Goal: Task Accomplishment & Management: Manage account settings

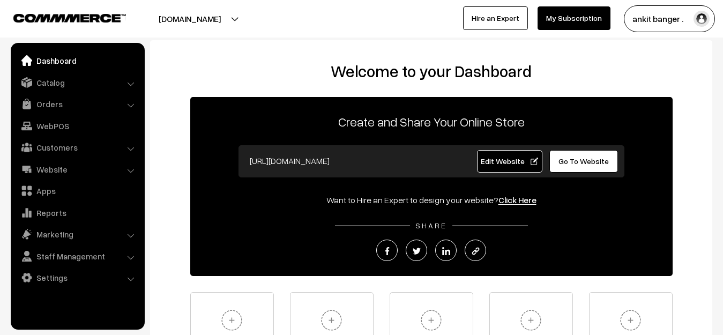
click at [77, 58] on link "Dashboard" at bounding box center [77, 60] width 128 height 19
click at [200, 22] on button "[DOMAIN_NAME]" at bounding box center [189, 18] width 137 height 27
click at [42, 87] on link "Catalog" at bounding box center [77, 82] width 128 height 19
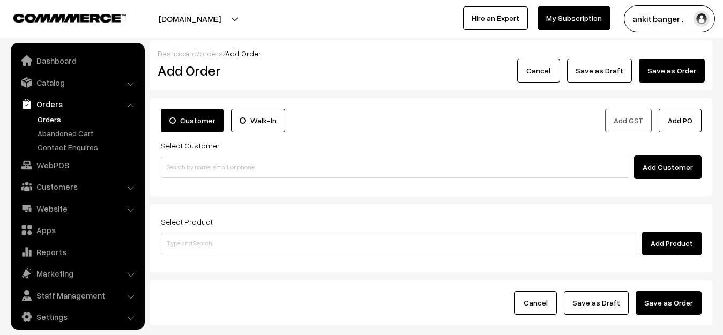
scroll to position [8, 0]
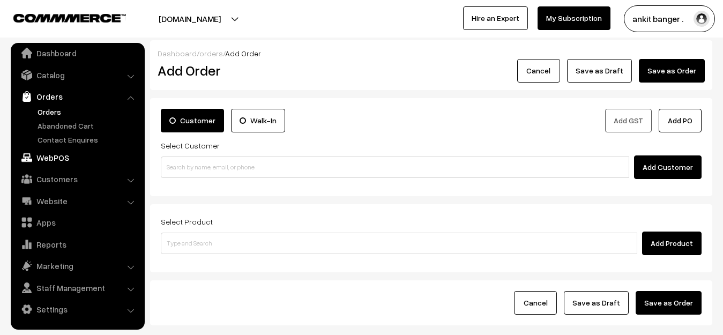
click at [56, 151] on link "WebPOS" at bounding box center [77, 157] width 128 height 19
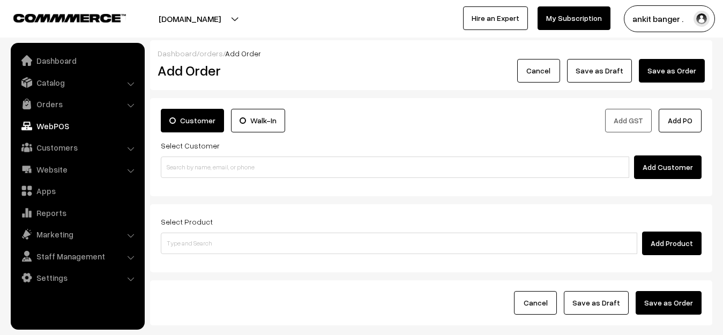
scroll to position [0, 0]
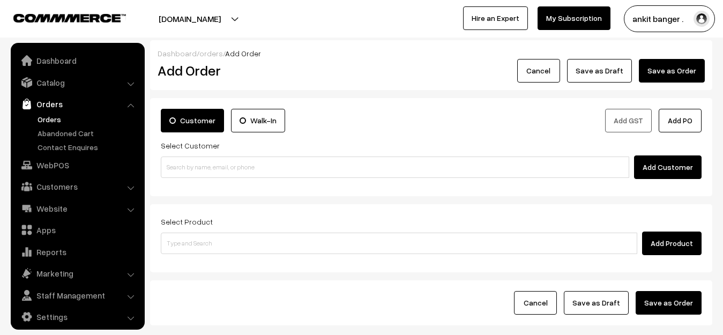
scroll to position [8, 0]
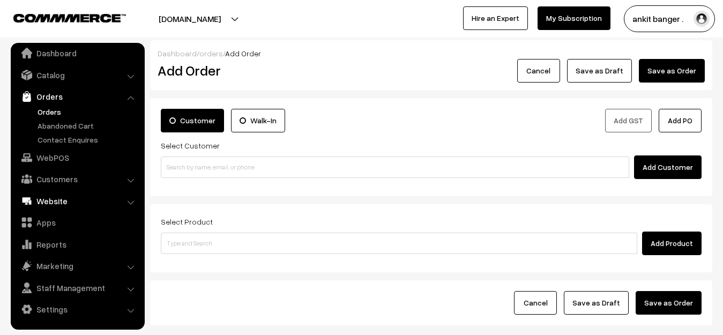
click at [72, 202] on link "Website" at bounding box center [77, 200] width 128 height 19
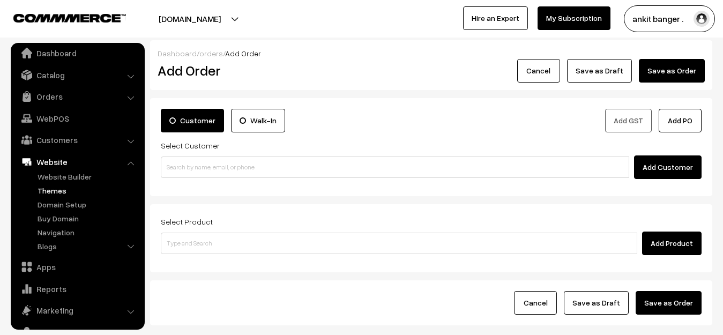
click at [62, 189] on link "Themes" at bounding box center [88, 190] width 106 height 11
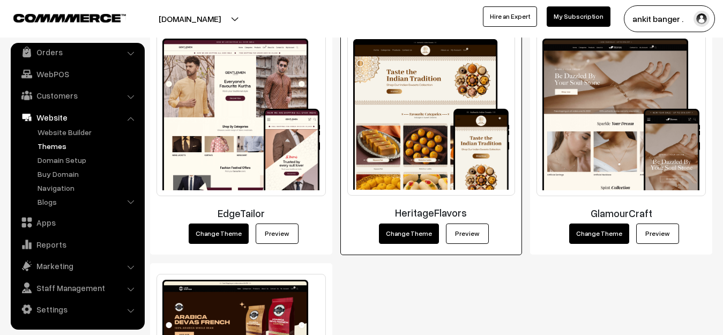
scroll to position [1394, 0]
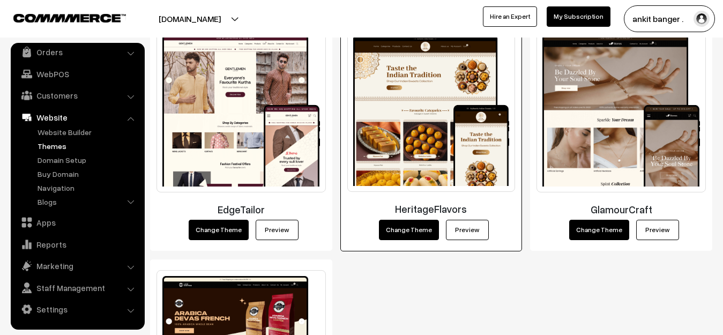
click at [472, 227] on link "Preview" at bounding box center [467, 230] width 43 height 20
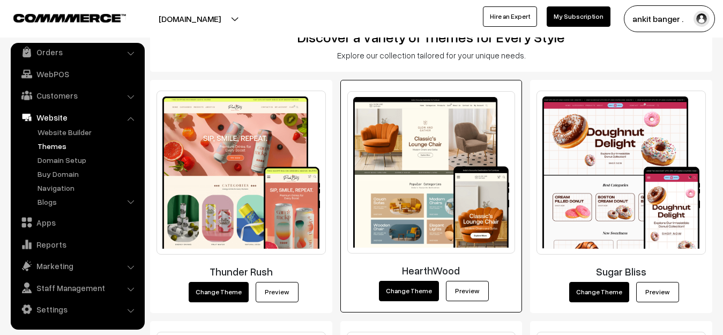
scroll to position [107, 0]
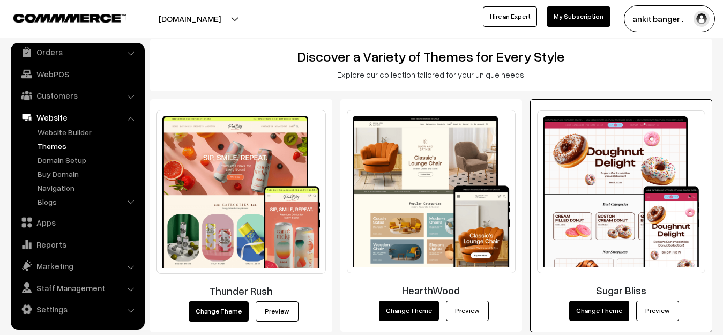
click at [642, 182] on img at bounding box center [621, 191] width 168 height 163
click at [655, 306] on link "Preview" at bounding box center [657, 311] width 43 height 20
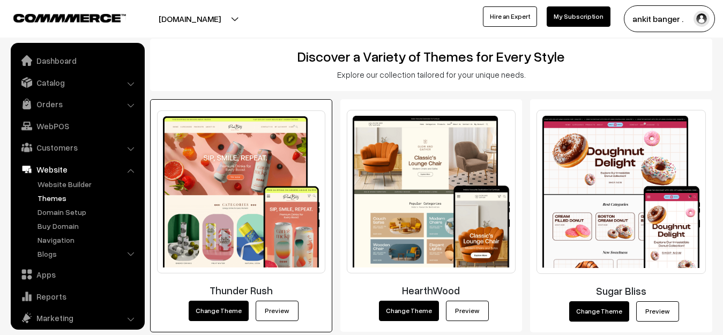
scroll to position [52, 0]
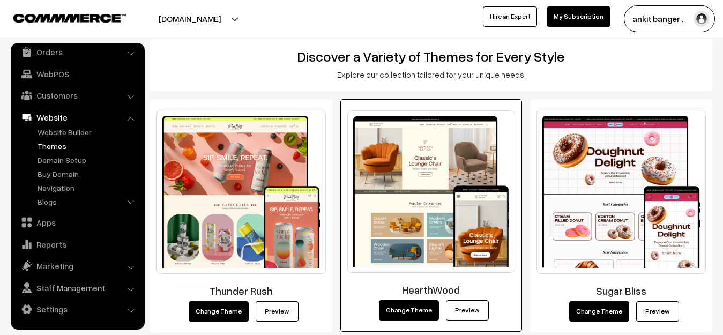
click at [426, 160] on img at bounding box center [431, 191] width 168 height 162
click at [466, 305] on link "Preview" at bounding box center [467, 310] width 43 height 20
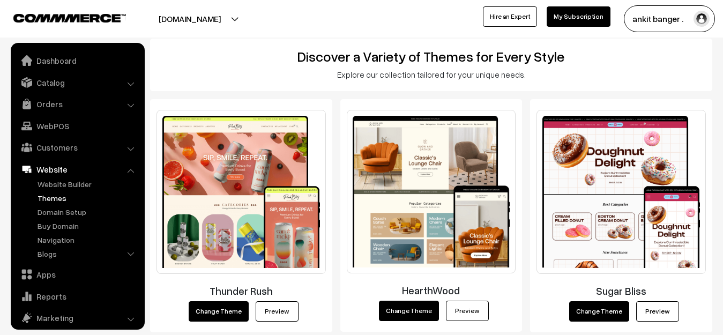
scroll to position [52, 0]
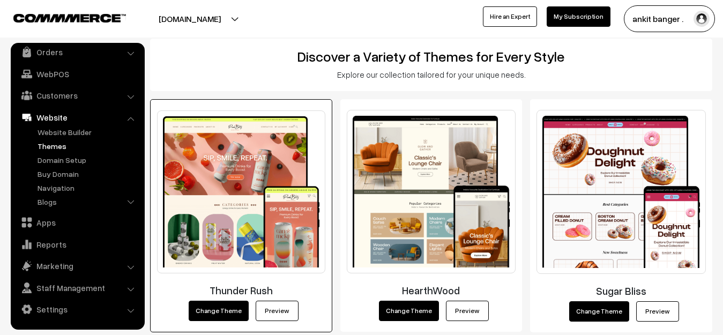
click at [278, 314] on link "Preview" at bounding box center [277, 311] width 43 height 20
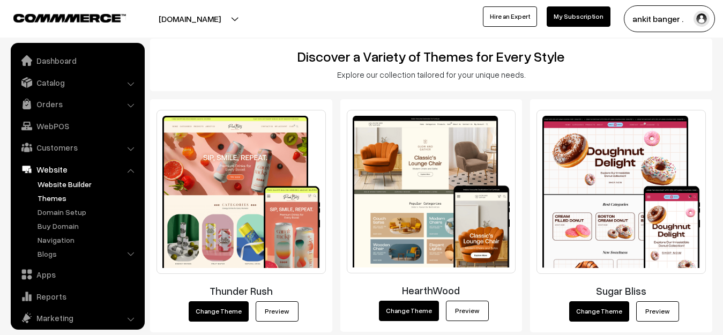
click at [63, 185] on link "Website Builder" at bounding box center [88, 184] width 106 height 11
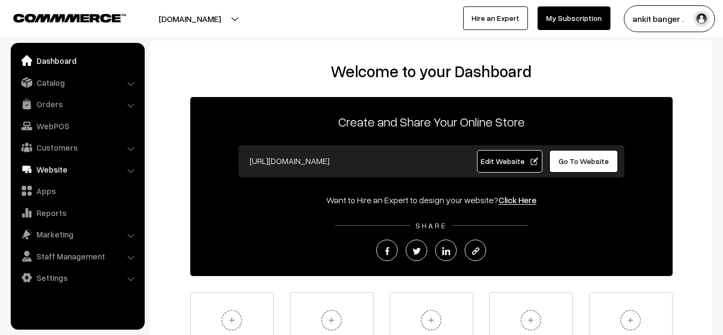
click at [48, 169] on link "Website" at bounding box center [77, 169] width 128 height 19
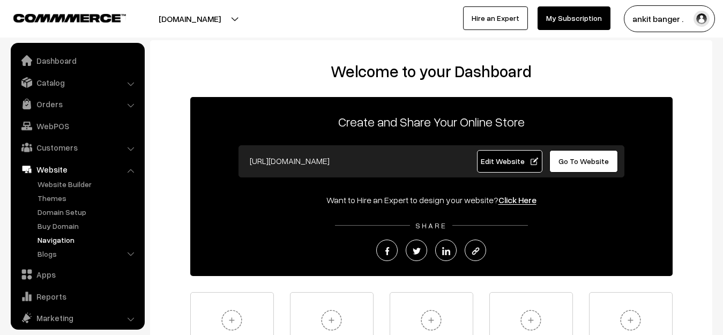
click at [64, 239] on link "Navigation" at bounding box center [88, 239] width 106 height 11
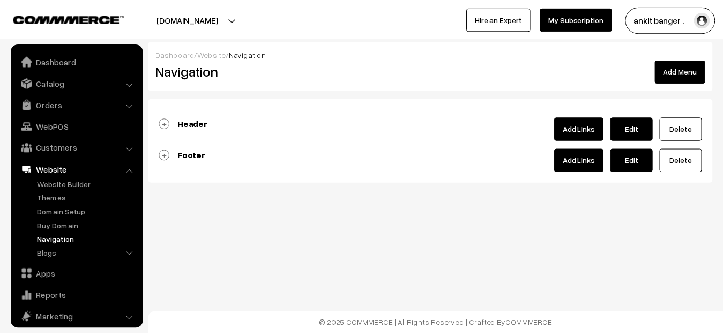
scroll to position [52, 0]
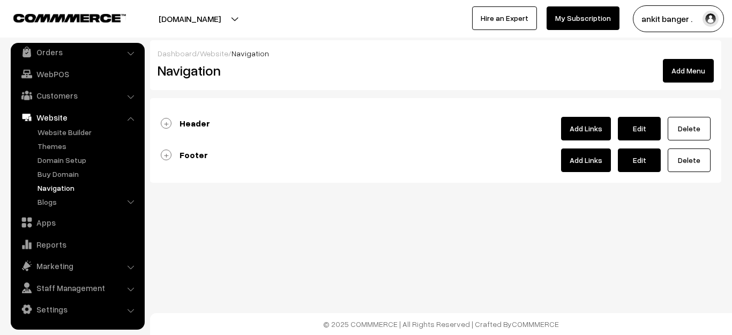
click at [198, 155] on b "Footer" at bounding box center [194, 155] width 28 height 11
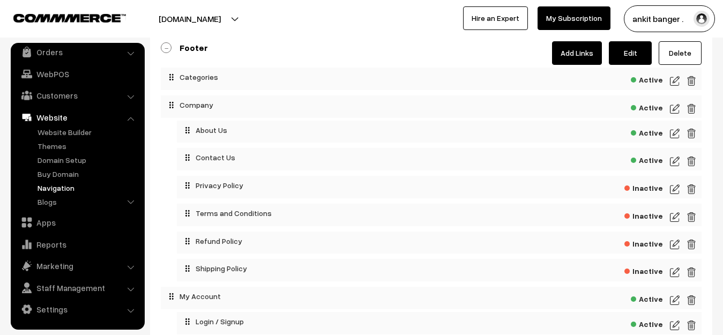
scroll to position [161, 0]
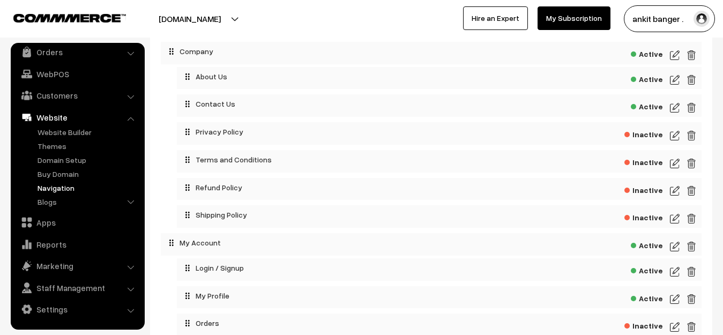
click at [676, 108] on img at bounding box center [675, 107] width 10 height 13
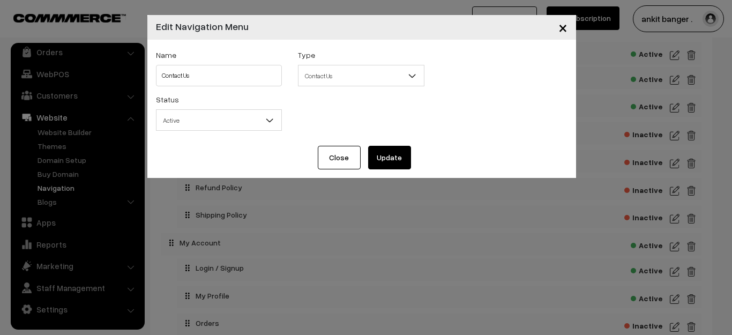
click at [344, 151] on button "Close" at bounding box center [339, 158] width 43 height 24
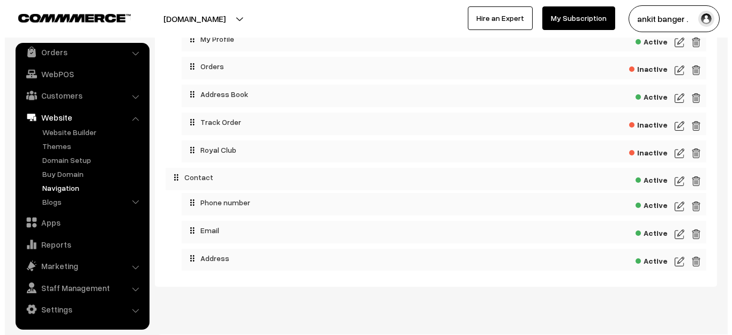
scroll to position [429, 0]
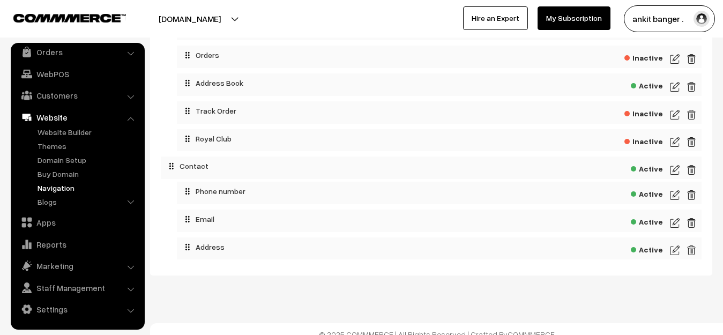
click at [677, 196] on img at bounding box center [675, 195] width 10 height 13
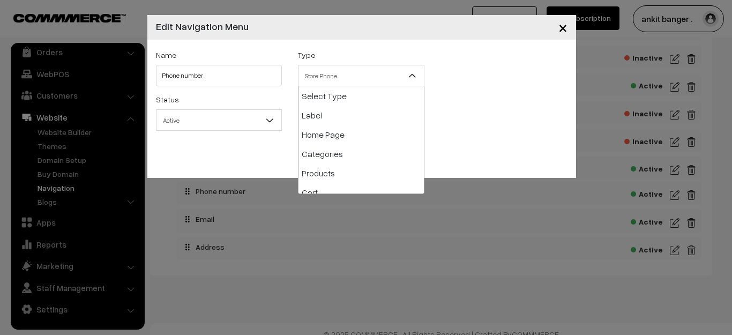
click at [343, 76] on span "Store Phone" at bounding box center [361, 75] width 125 height 19
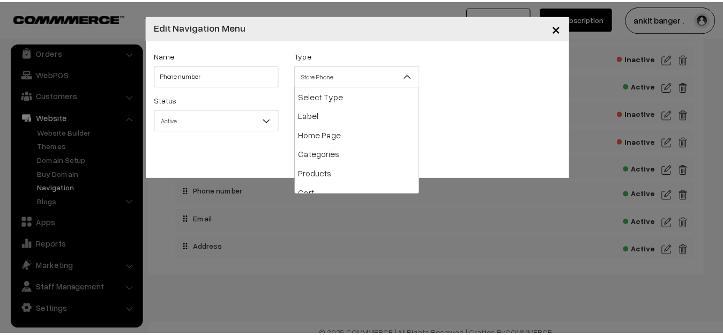
scroll to position [193, 0]
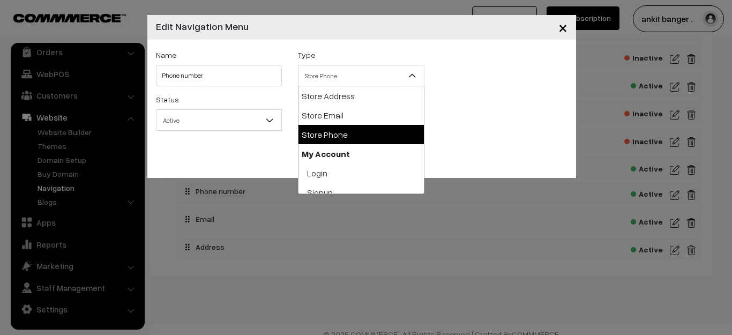
click at [343, 76] on span "Store Phone" at bounding box center [361, 75] width 125 height 19
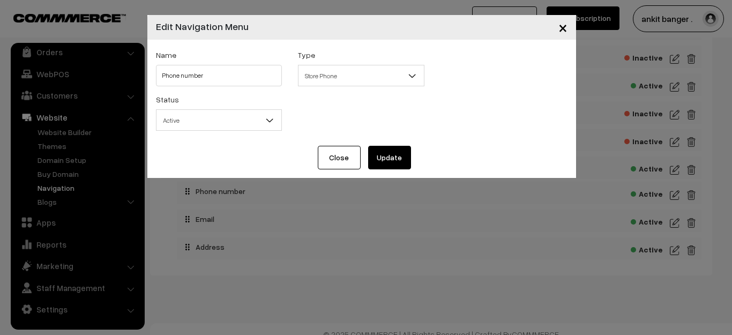
click at [236, 115] on span "Active" at bounding box center [219, 120] width 125 height 19
click at [339, 150] on button "Close" at bounding box center [339, 158] width 43 height 24
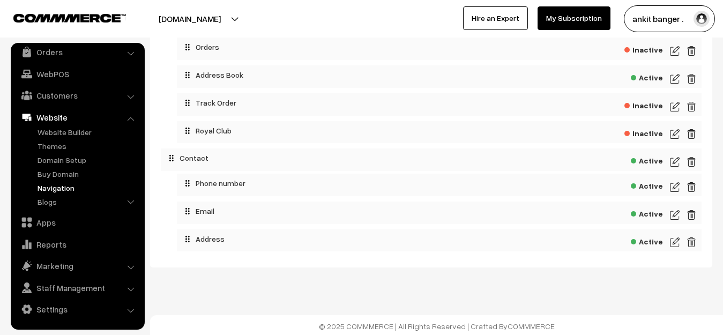
scroll to position [439, 0]
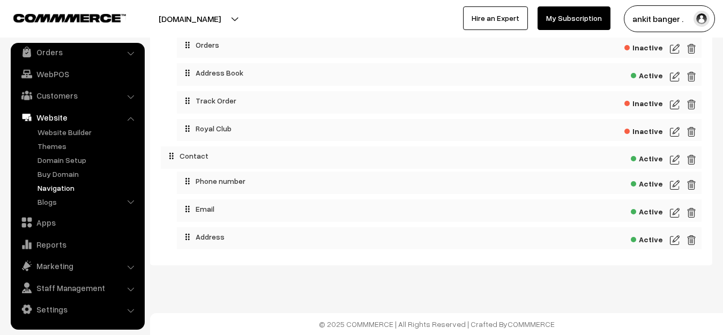
click at [669, 237] on div "Active" at bounding box center [439, 238] width 525 height 23
click at [650, 241] on span "Active" at bounding box center [647, 238] width 32 height 13
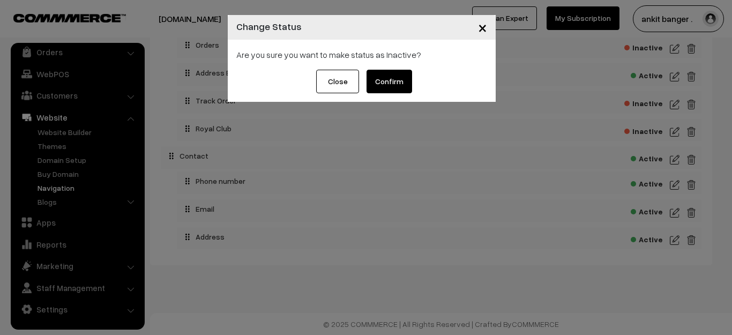
click at [481, 27] on span "×" at bounding box center [482, 27] width 9 height 20
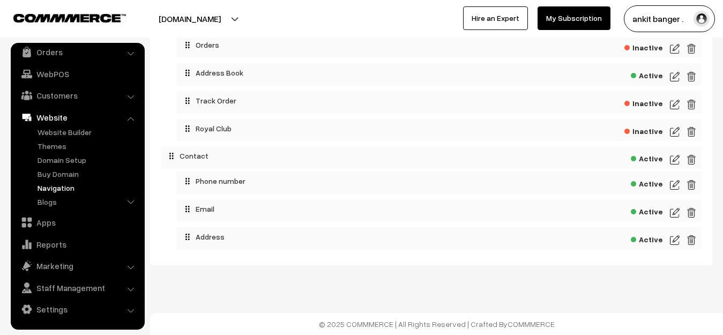
click at [679, 242] on img at bounding box center [675, 240] width 10 height 13
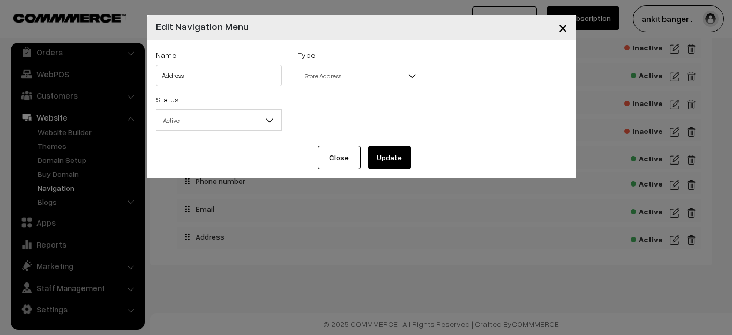
click at [357, 161] on button "Close" at bounding box center [339, 158] width 43 height 24
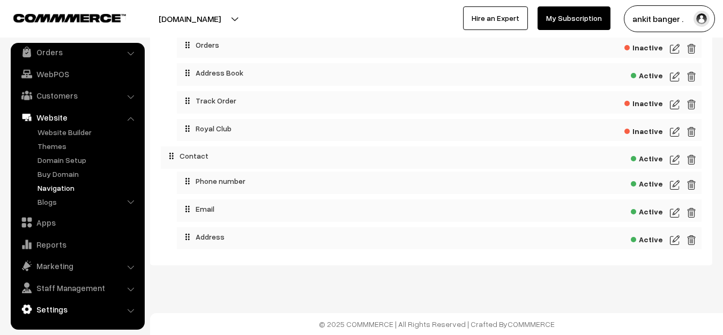
click at [48, 307] on link "Settings" at bounding box center [77, 309] width 128 height 19
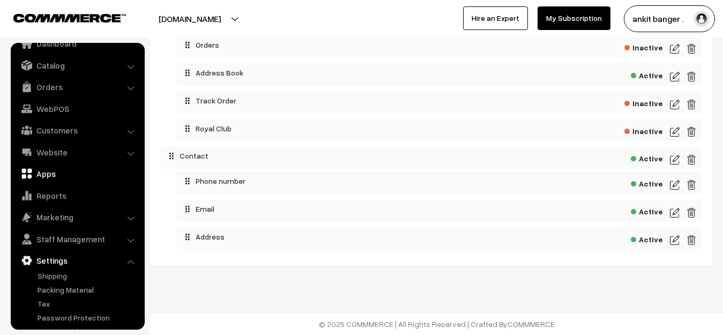
scroll to position [0, 0]
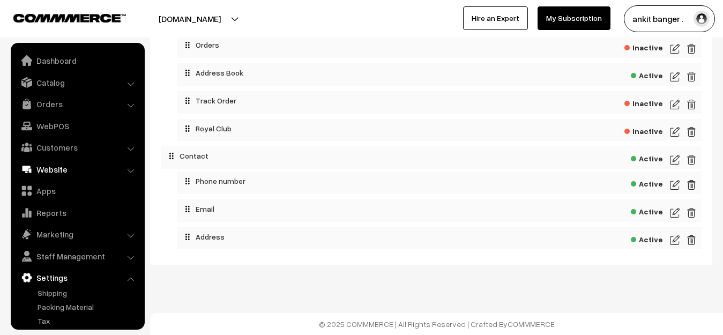
click at [68, 170] on link "Website" at bounding box center [77, 169] width 128 height 19
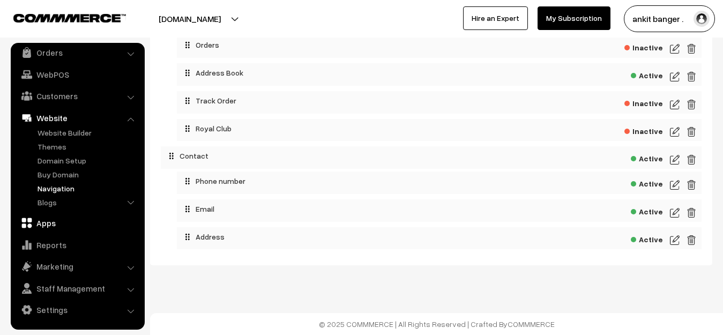
scroll to position [52, 0]
click at [53, 226] on link "Apps" at bounding box center [77, 222] width 128 height 19
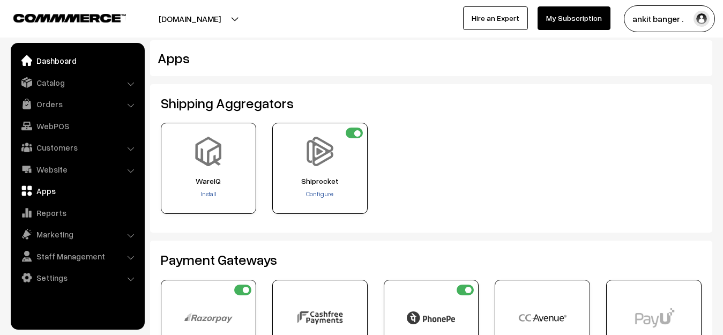
click at [59, 66] on link "Dashboard" at bounding box center [77, 60] width 128 height 19
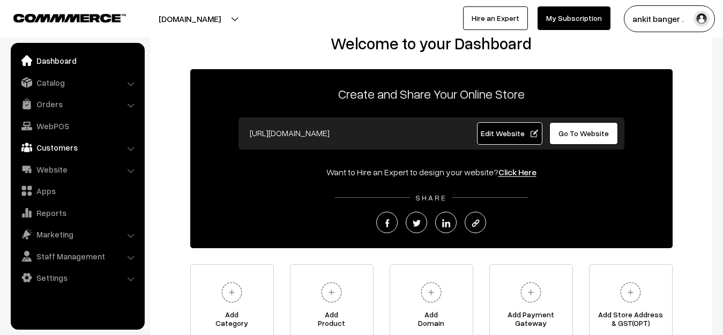
scroll to position [27, 0]
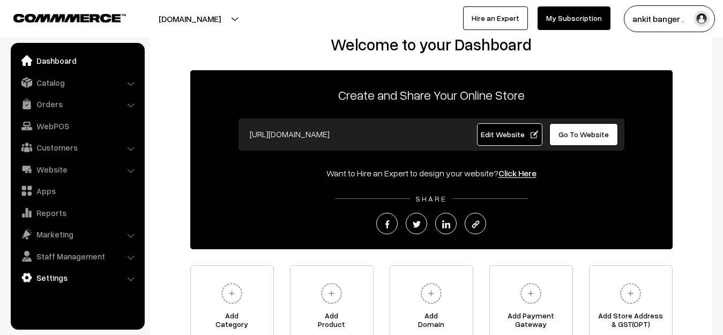
click at [57, 285] on link "Settings" at bounding box center [77, 277] width 128 height 19
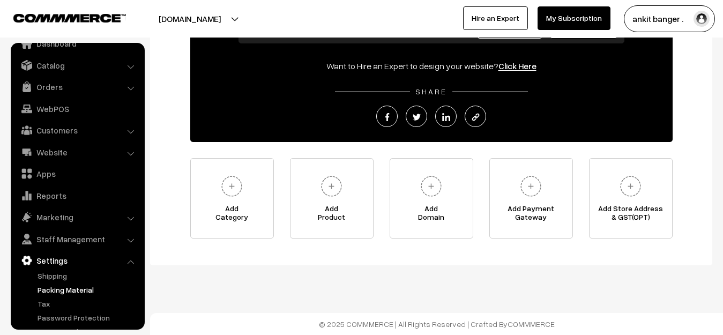
scroll to position [0, 0]
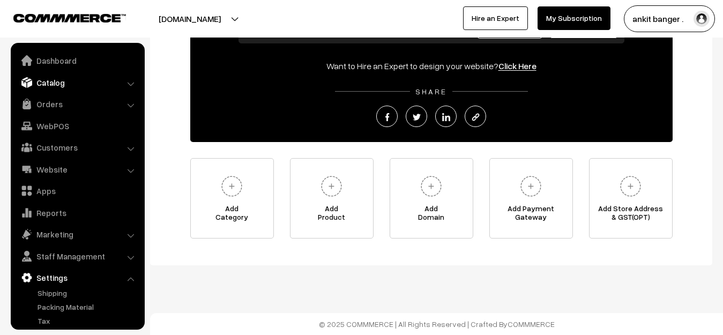
click at [54, 86] on link "Catalog" at bounding box center [77, 82] width 128 height 19
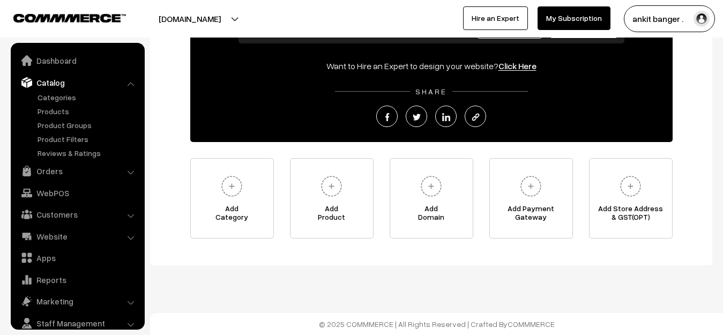
click at [54, 86] on link "Catalog" at bounding box center [77, 82] width 128 height 19
click at [60, 239] on link "Website" at bounding box center [77, 236] width 128 height 19
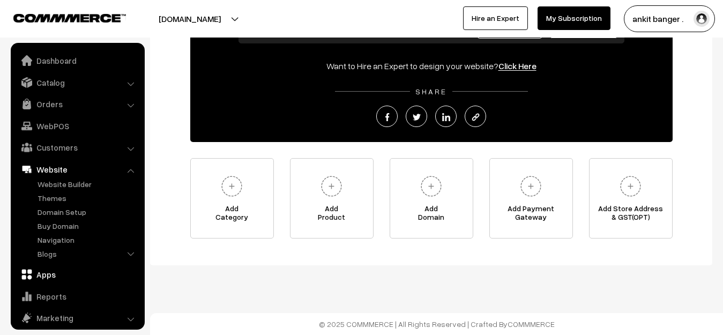
click at [43, 276] on link "Apps" at bounding box center [77, 274] width 128 height 19
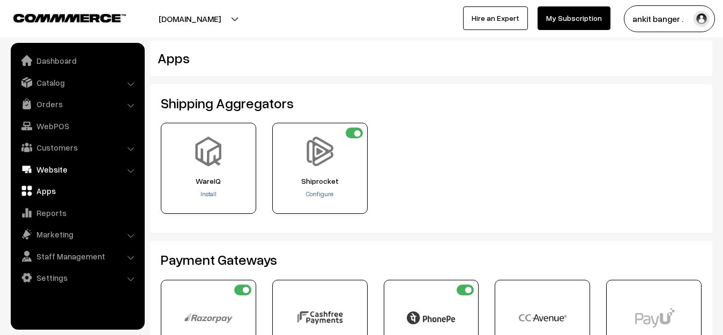
click at [52, 173] on link "Website" at bounding box center [77, 169] width 128 height 19
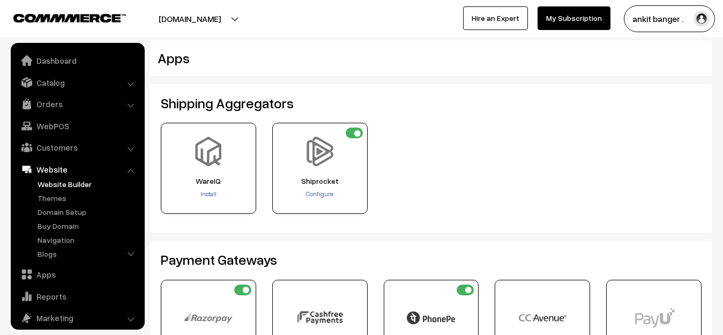
click at [70, 185] on link "Website Builder" at bounding box center [88, 184] width 106 height 11
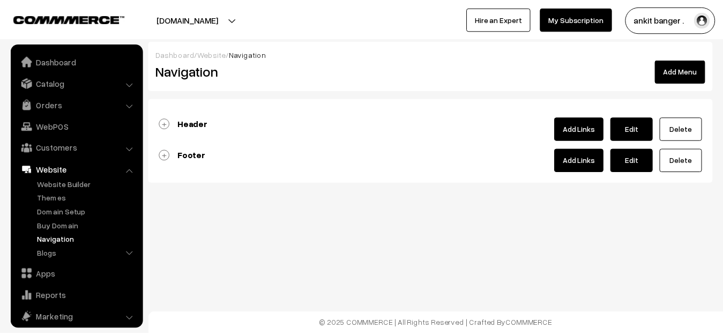
scroll to position [52, 0]
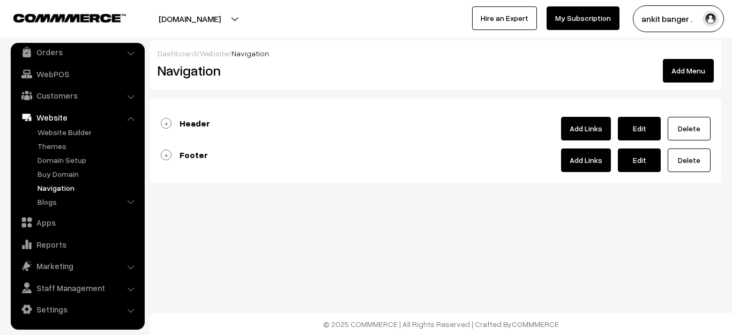
click at [179, 157] on link "Footer" at bounding box center [184, 155] width 47 height 11
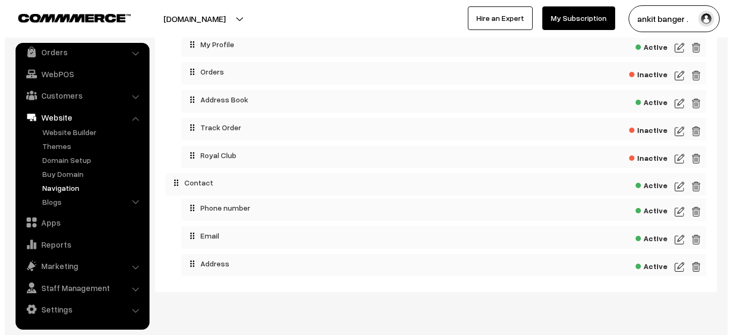
scroll to position [429, 0]
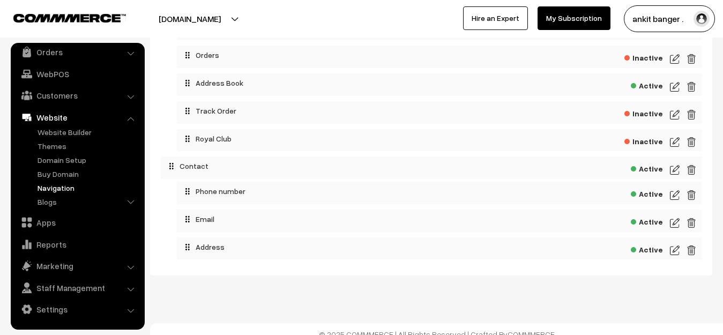
click at [672, 251] on img at bounding box center [675, 250] width 10 height 13
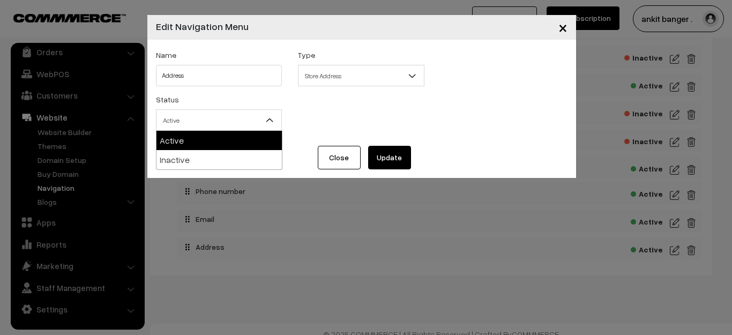
click at [191, 124] on span "Active" at bounding box center [219, 120] width 125 height 19
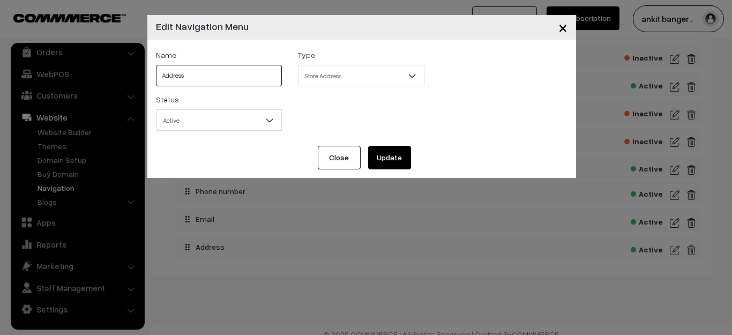
click at [208, 78] on input "Address" at bounding box center [219, 75] width 127 height 21
click at [353, 66] on span "Store Address" at bounding box center [361, 75] width 125 height 19
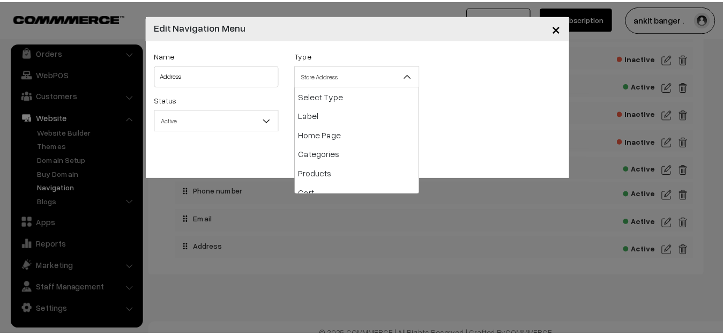
scroll to position [154, 0]
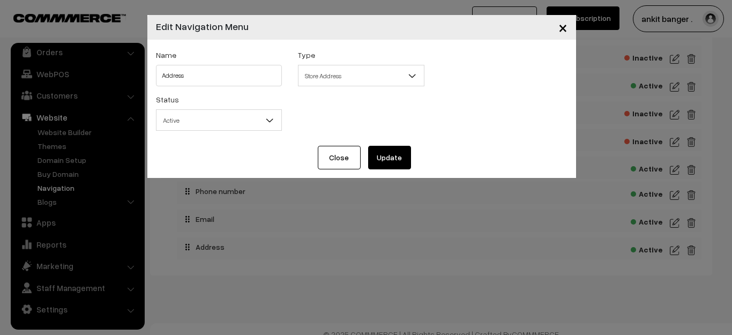
click at [353, 66] on span "Store Address" at bounding box center [361, 75] width 125 height 19
click at [338, 162] on button "Close" at bounding box center [339, 158] width 43 height 24
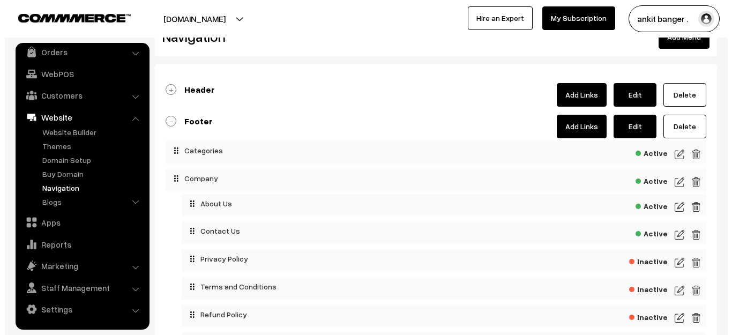
scroll to position [0, 0]
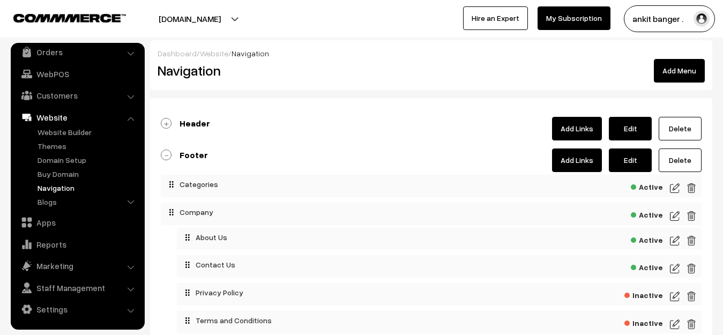
click at [566, 158] on link "Add Links" at bounding box center [577, 160] width 50 height 24
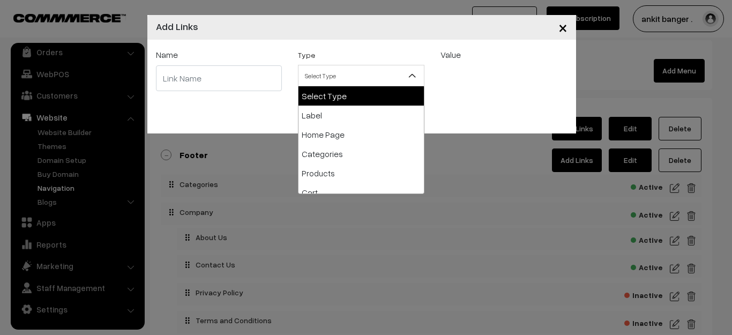
click at [353, 80] on span "Select Type" at bounding box center [361, 75] width 125 height 19
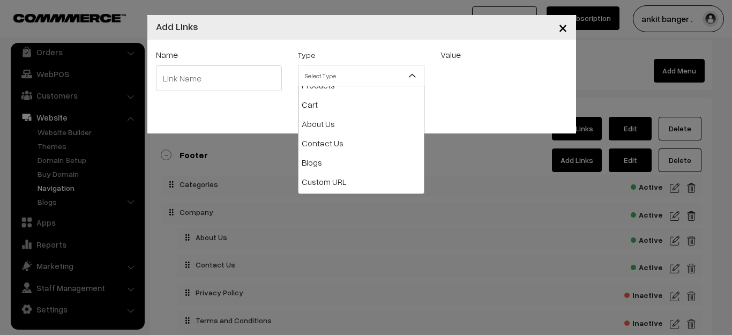
scroll to position [100, 0]
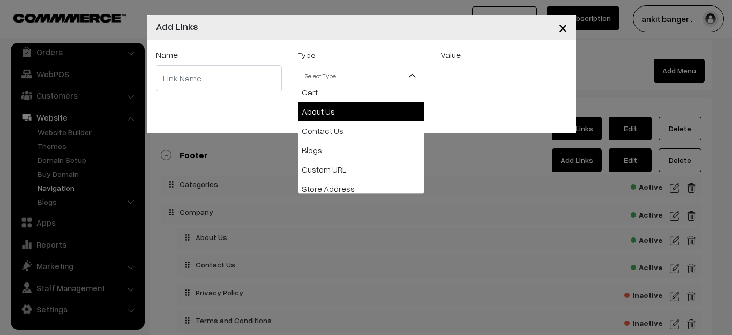
click at [184, 82] on input "text" at bounding box center [219, 78] width 127 height 26
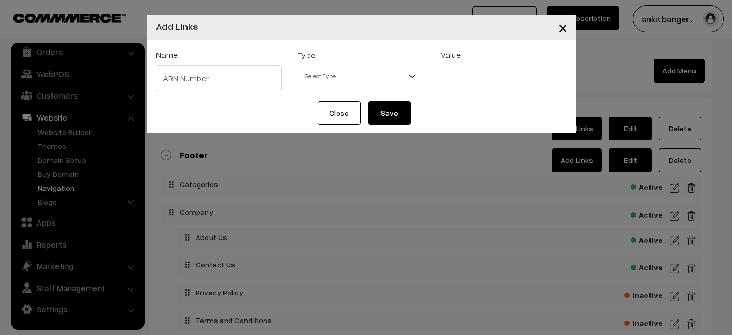
type input "ARN Number"
click at [320, 70] on span "Select Type" at bounding box center [361, 75] width 125 height 19
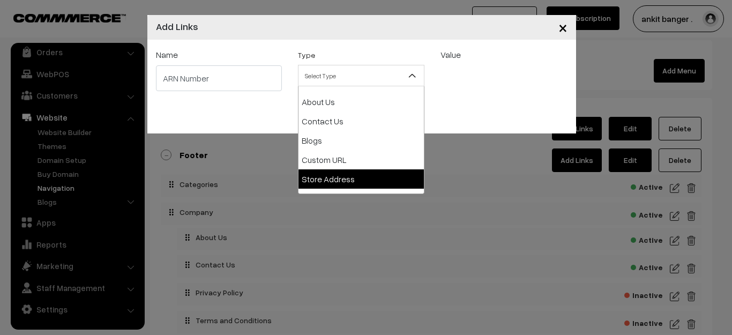
scroll to position [84, 0]
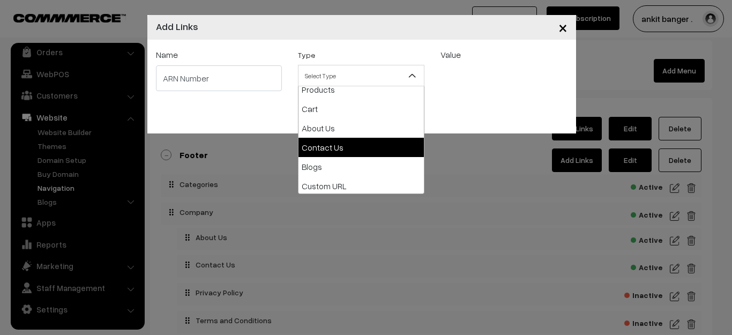
select select "contact-us"
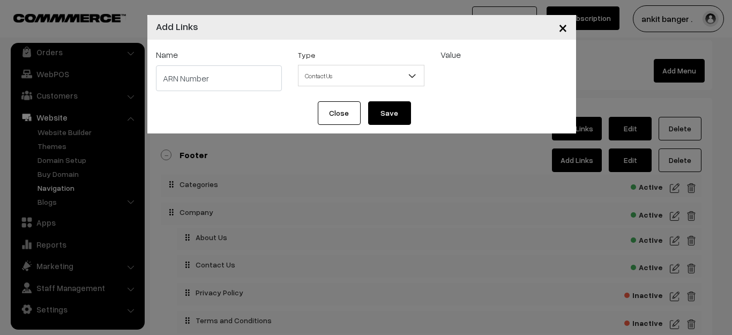
click at [398, 112] on button "Save" at bounding box center [389, 113] width 43 height 24
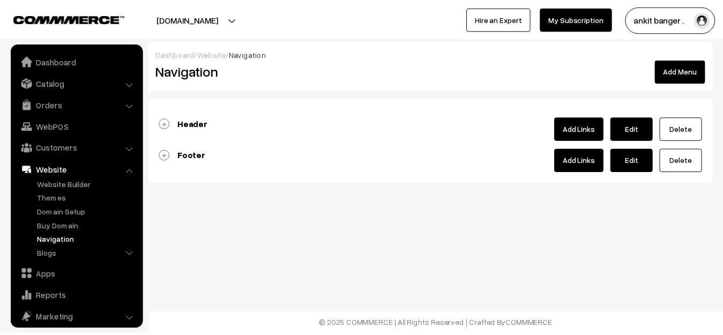
scroll to position [52, 0]
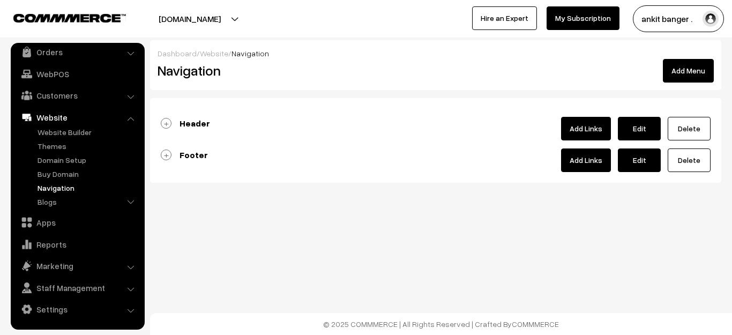
click at [196, 154] on b "Footer" at bounding box center [194, 155] width 28 height 11
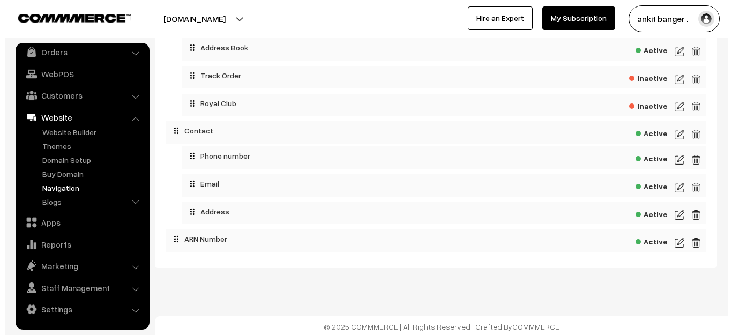
scroll to position [467, 0]
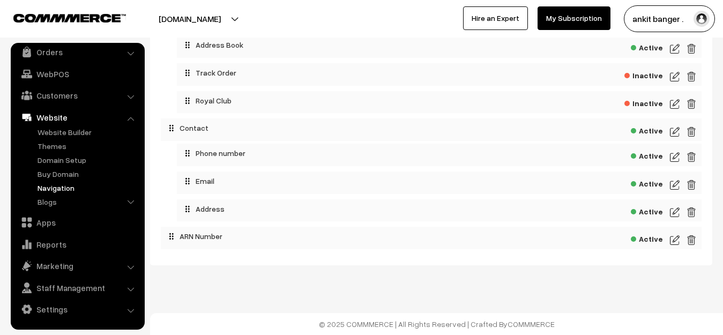
click at [671, 239] on img at bounding box center [675, 240] width 10 height 13
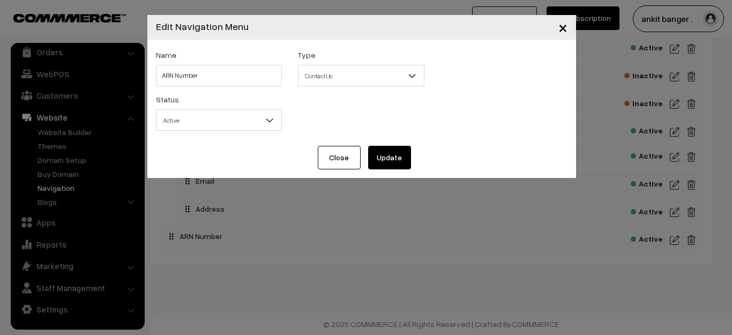
click at [322, 76] on span "Contact Us" at bounding box center [361, 75] width 125 height 19
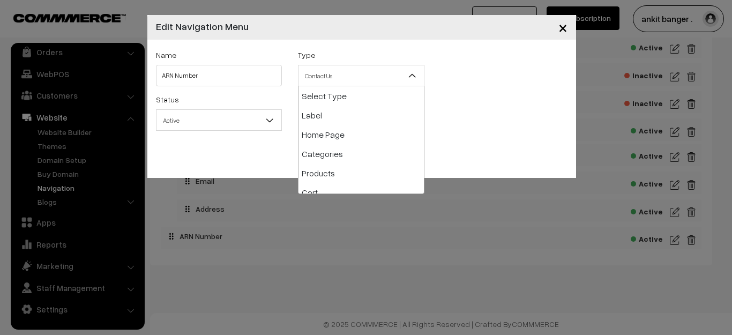
scroll to position [96, 0]
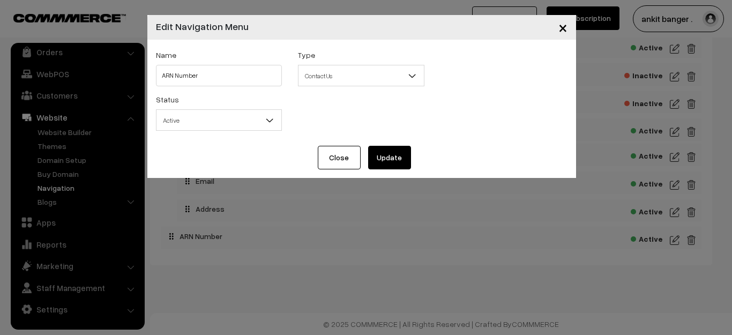
click at [322, 76] on span "Contact Us" at bounding box center [361, 75] width 125 height 19
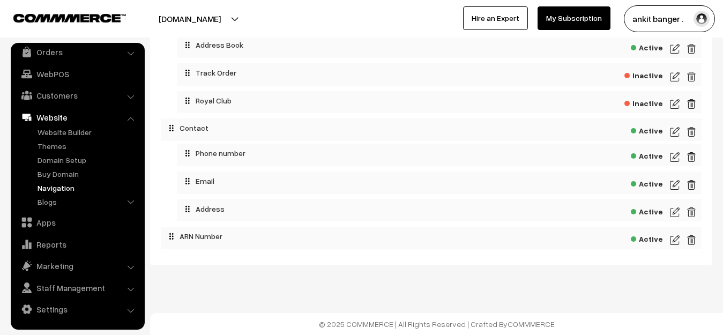
click at [678, 241] on img at bounding box center [675, 240] width 10 height 13
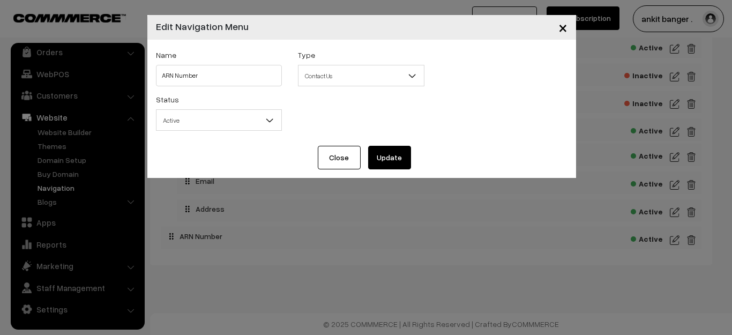
click at [326, 79] on span "Contact Us" at bounding box center [361, 75] width 125 height 19
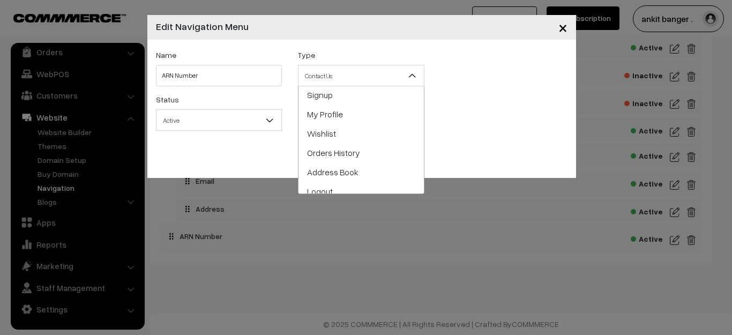
scroll to position [298, 0]
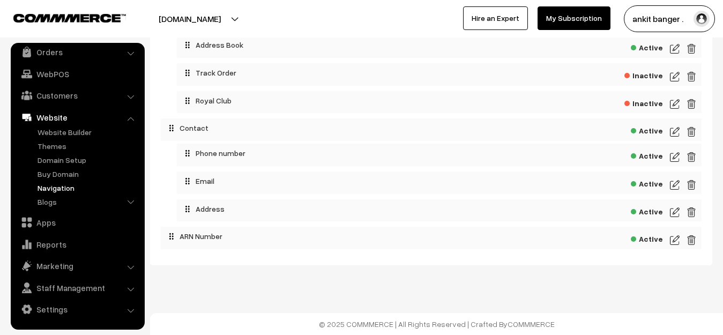
click at [693, 244] on img at bounding box center [692, 240] width 10 height 13
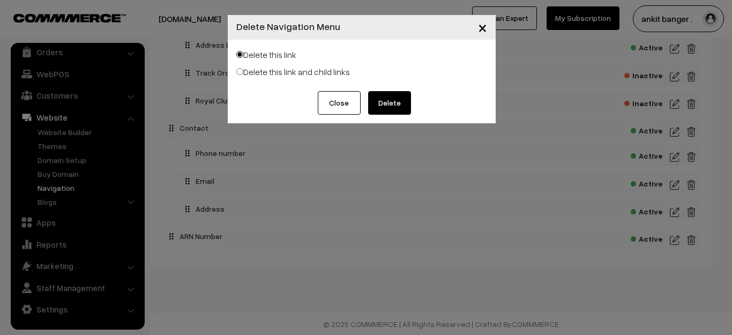
click at [382, 107] on button "Delete" at bounding box center [389, 103] width 43 height 24
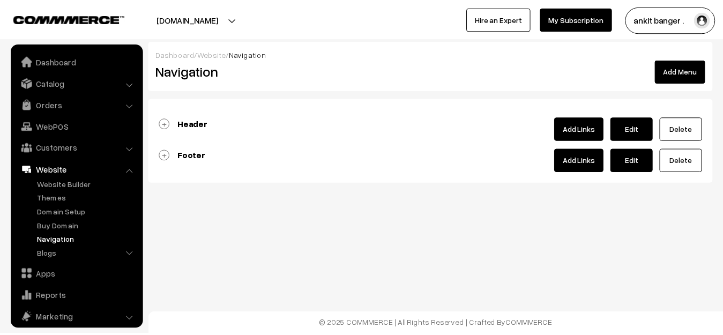
scroll to position [52, 0]
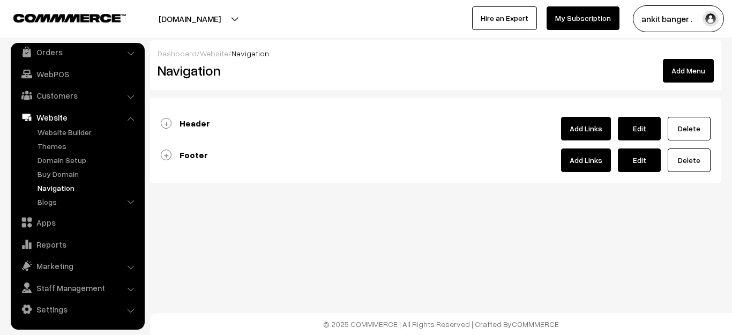
click at [169, 157] on link "Footer" at bounding box center [184, 155] width 47 height 11
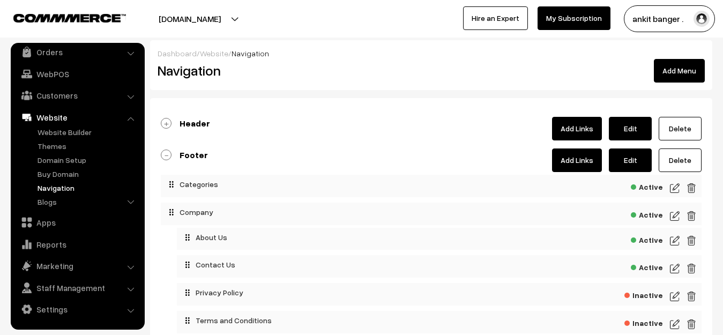
click at [162, 120] on link "Header" at bounding box center [185, 123] width 49 height 11
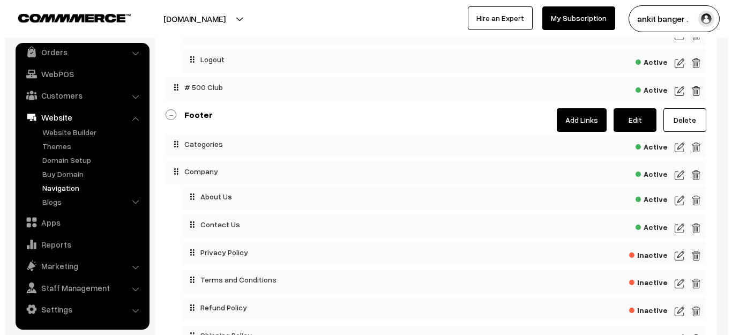
scroll to position [268, 0]
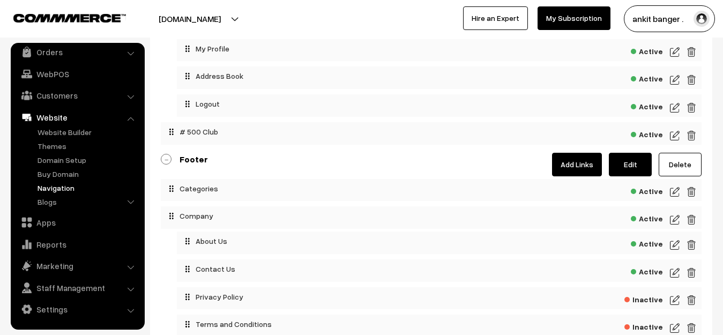
click at [623, 167] on link "Edit" at bounding box center [630, 165] width 43 height 24
type input "Footer"
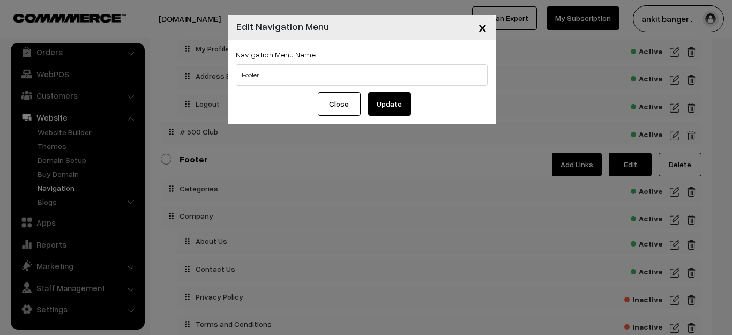
click at [485, 31] on span "×" at bounding box center [482, 27] width 9 height 20
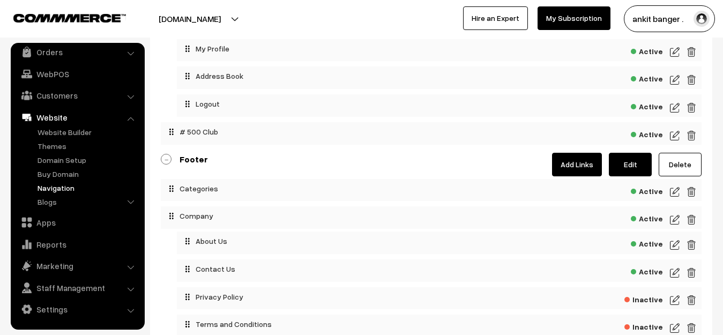
click at [586, 163] on link "Add Links" at bounding box center [577, 165] width 50 height 24
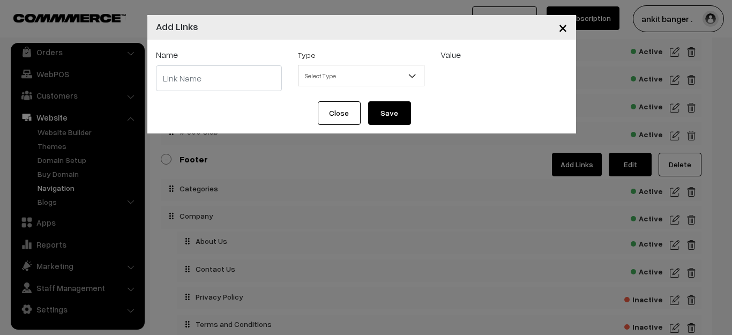
click at [339, 68] on span "Select Type" at bounding box center [361, 75] width 125 height 19
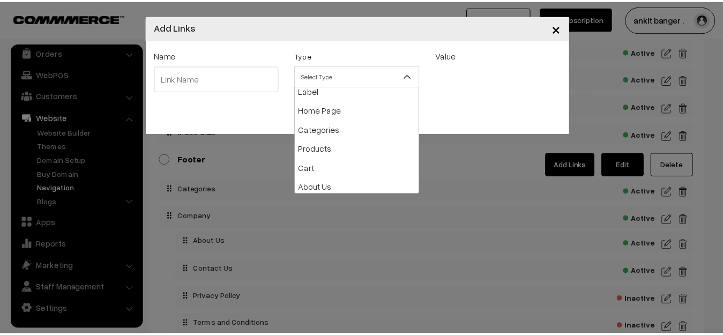
scroll to position [0, 0]
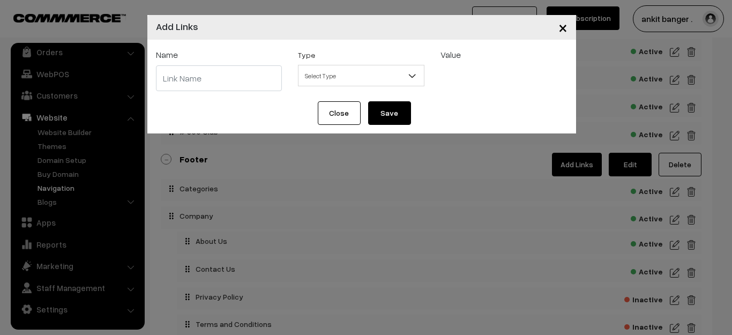
click at [571, 25] on button "×" at bounding box center [563, 27] width 26 height 33
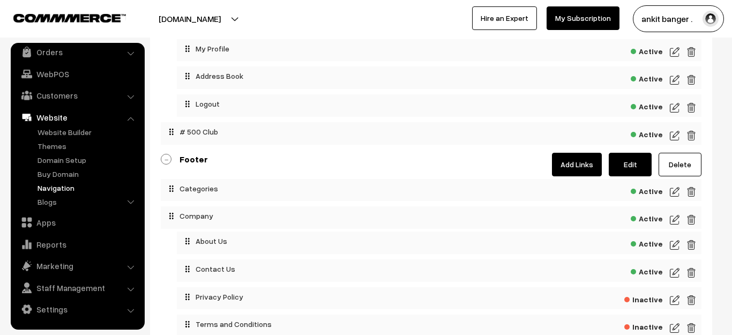
click at [562, 29] on link "My Subscription" at bounding box center [583, 18] width 73 height 24
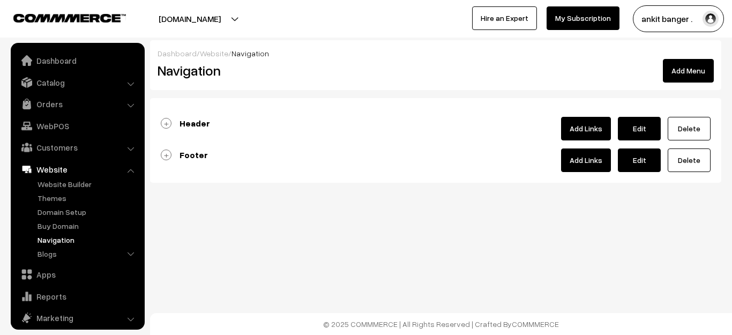
scroll to position [52, 0]
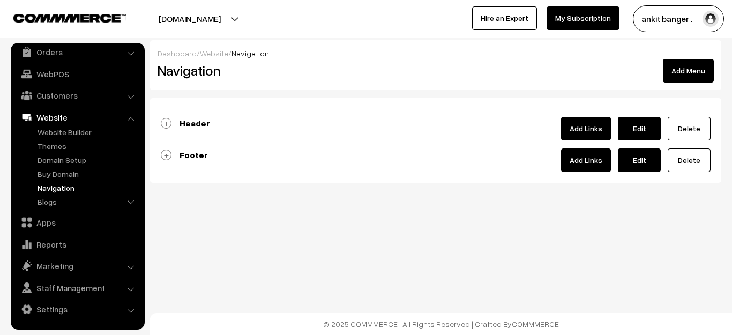
click at [190, 160] on div "Footer Add Links Edit [GEOGRAPHIC_DATA]" at bounding box center [436, 160] width 550 height 24
click at [588, 162] on link "Add Links" at bounding box center [586, 160] width 50 height 24
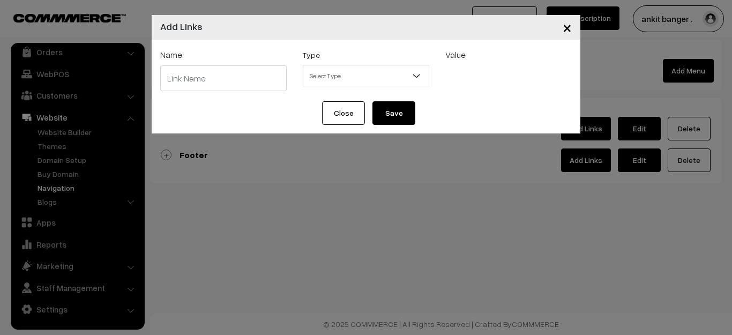
click at [366, 75] on span "Select Type" at bounding box center [365, 75] width 125 height 19
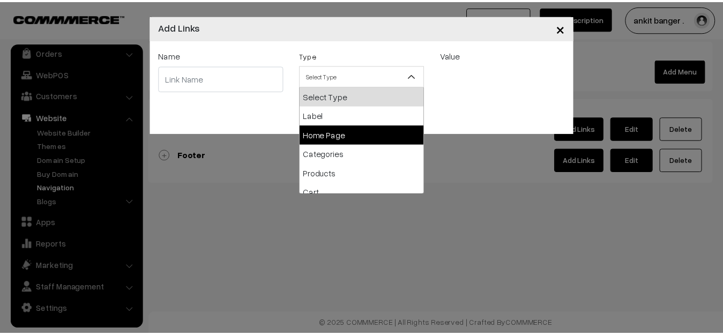
scroll to position [54, 0]
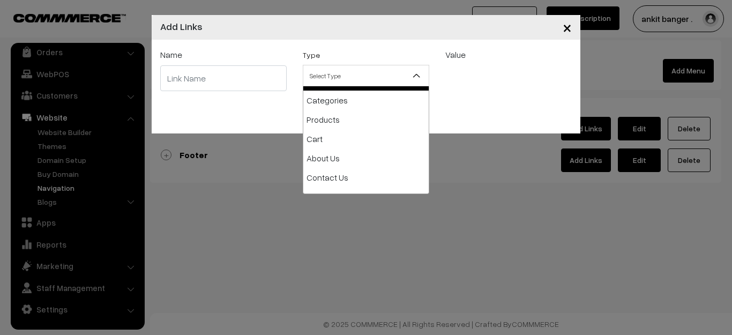
click at [567, 24] on span "×" at bounding box center [567, 27] width 9 height 20
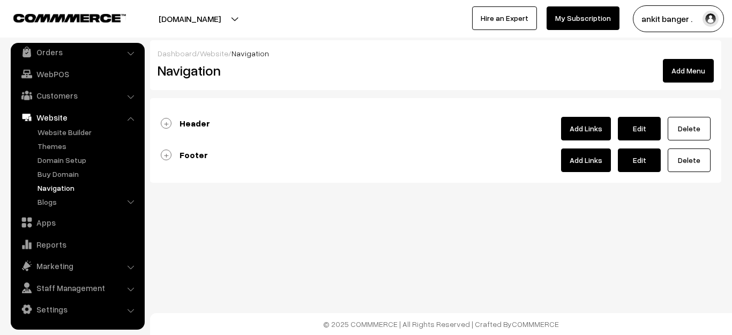
click at [185, 159] on b "Footer" at bounding box center [194, 155] width 28 height 11
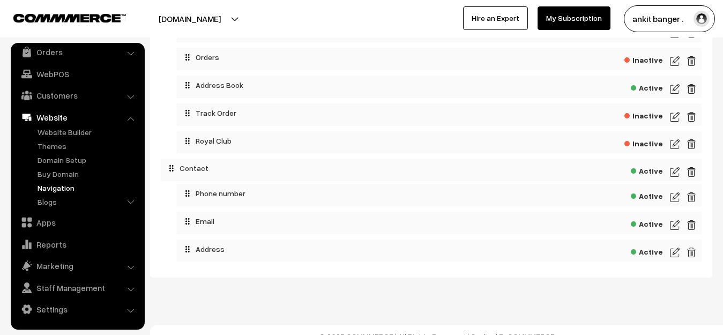
scroll to position [429, 0]
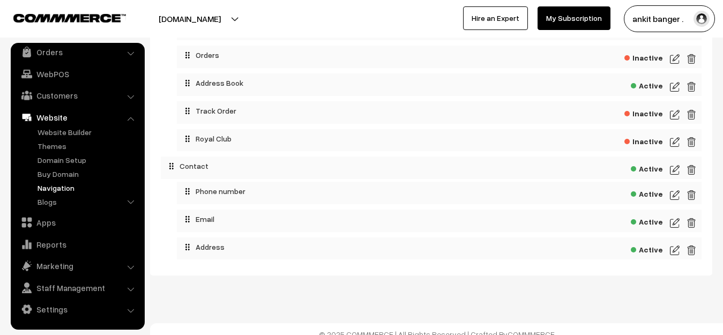
click at [675, 253] on img at bounding box center [675, 250] width 10 height 13
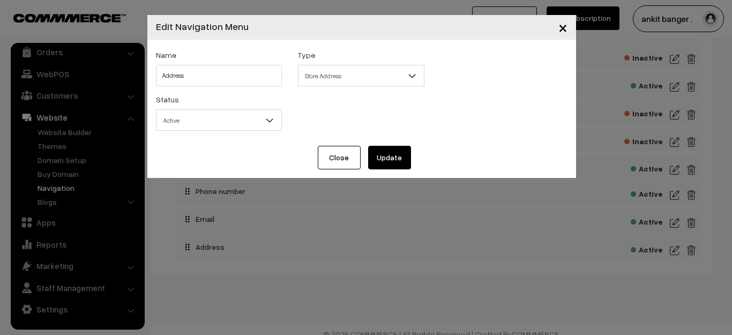
click at [339, 162] on button "Close" at bounding box center [339, 158] width 43 height 24
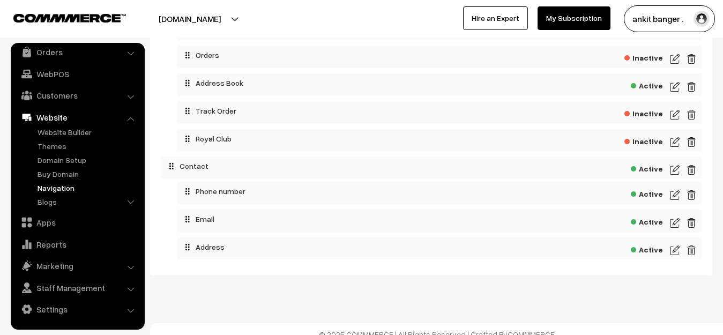
click at [642, 170] on span "Active" at bounding box center [647, 167] width 32 height 13
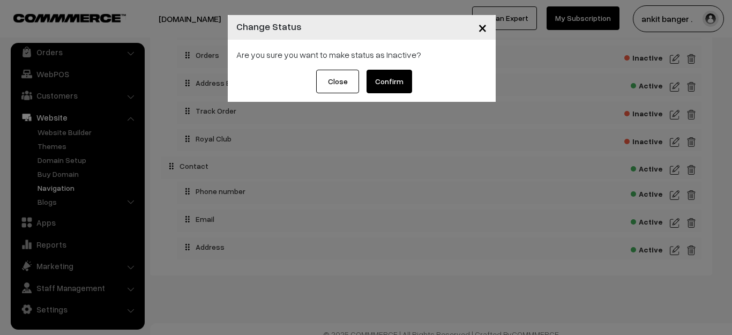
click at [479, 31] on span "×" at bounding box center [482, 27] width 9 height 20
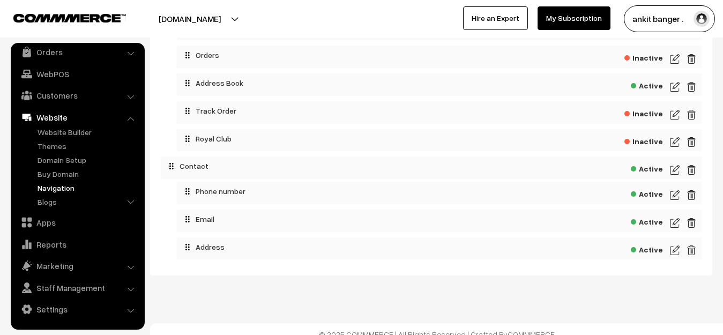
click at [677, 172] on img at bounding box center [675, 170] width 10 height 13
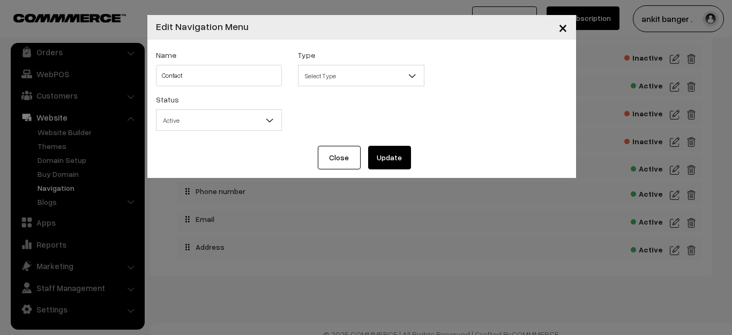
click at [343, 149] on button "Close" at bounding box center [339, 158] width 43 height 24
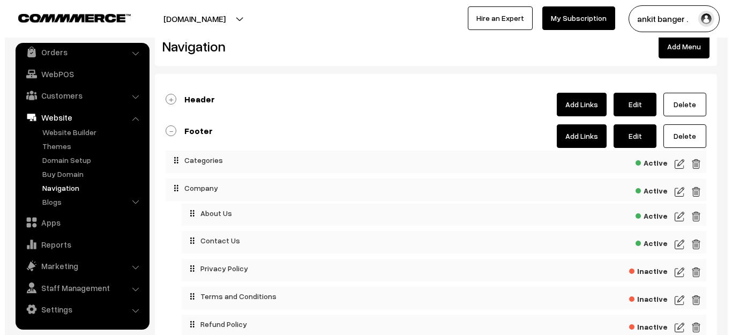
scroll to position [0, 0]
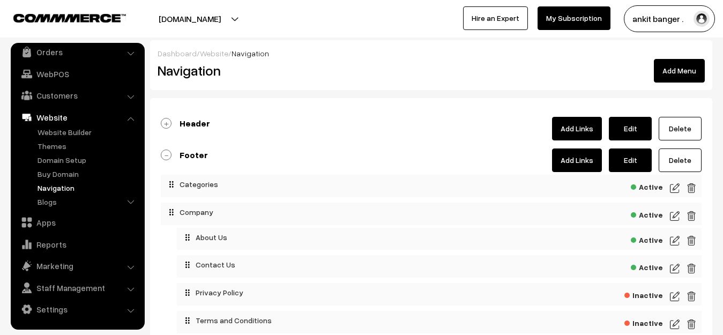
click at [570, 158] on link "Add Links" at bounding box center [577, 160] width 50 height 24
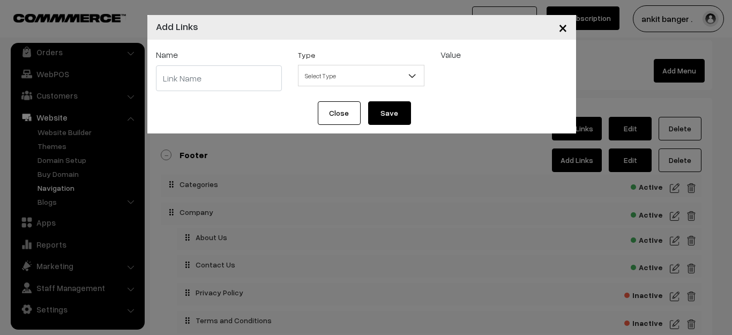
click at [210, 84] on input "text" at bounding box center [219, 78] width 127 height 26
type input "ARN Number"
click at [339, 75] on span "Select Type" at bounding box center [361, 75] width 125 height 19
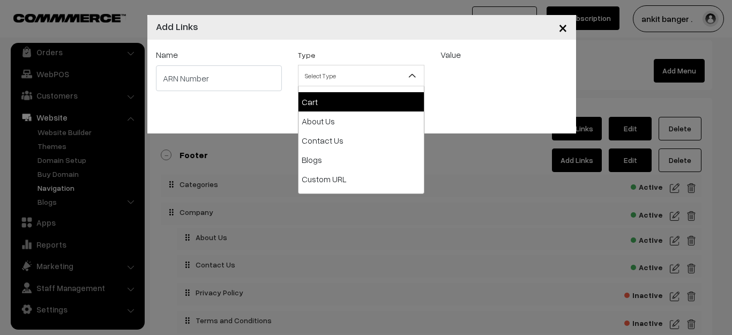
scroll to position [107, 0]
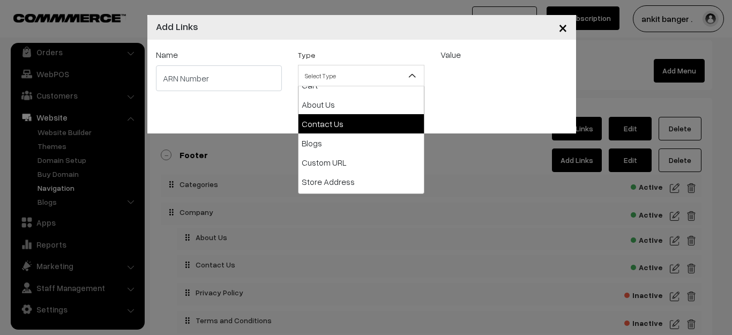
select select "contact-us"
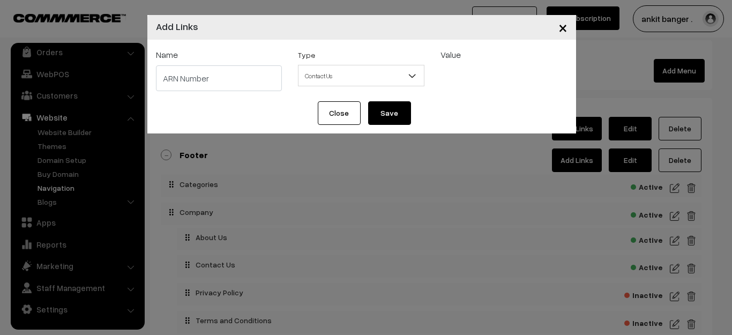
click at [391, 118] on button "Save" at bounding box center [389, 113] width 43 height 24
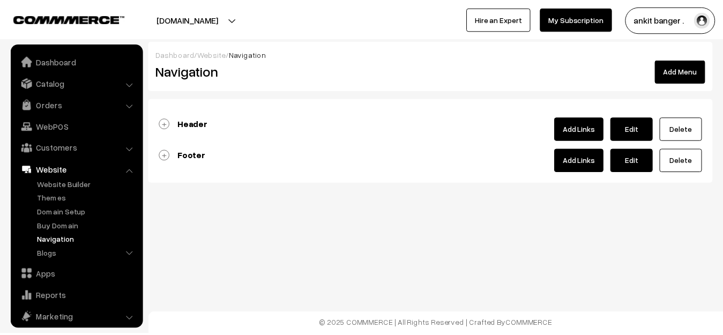
scroll to position [52, 0]
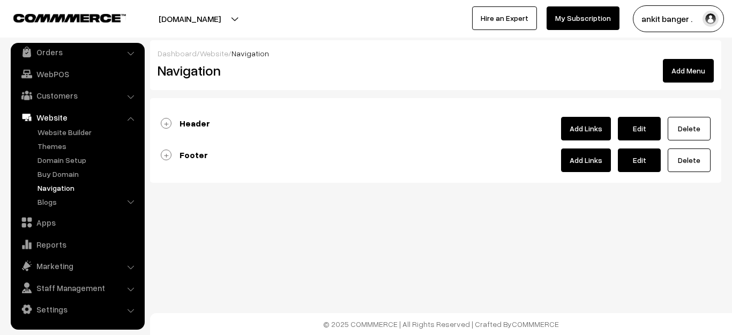
click at [188, 157] on b "Footer" at bounding box center [194, 155] width 28 height 11
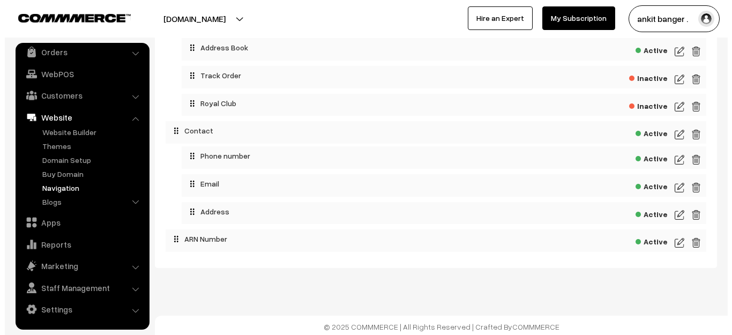
scroll to position [467, 0]
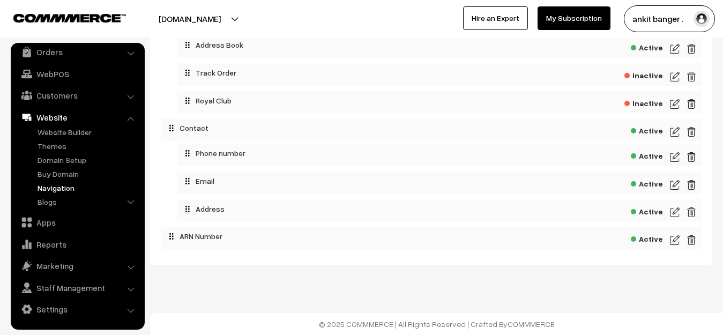
click at [676, 241] on img at bounding box center [675, 240] width 10 height 13
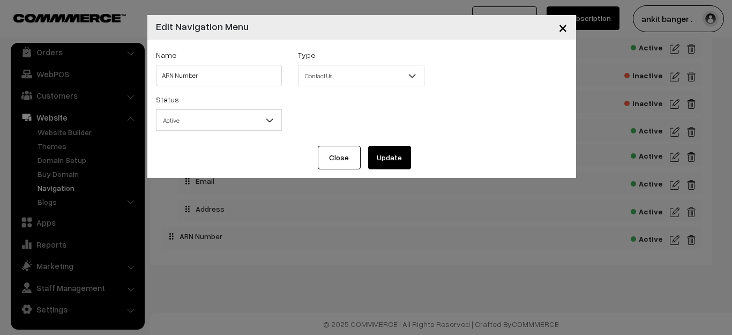
click at [353, 78] on span "Contact Us" at bounding box center [361, 75] width 125 height 19
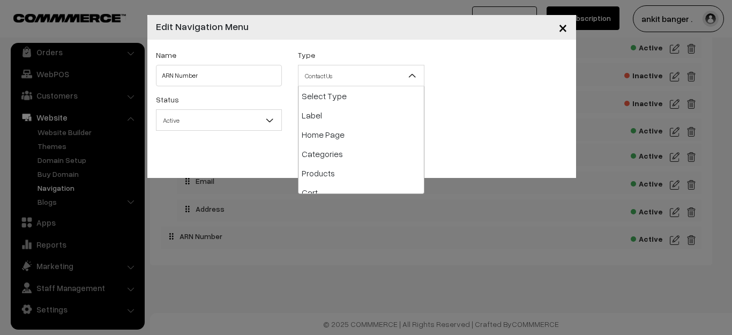
scroll to position [96, 0]
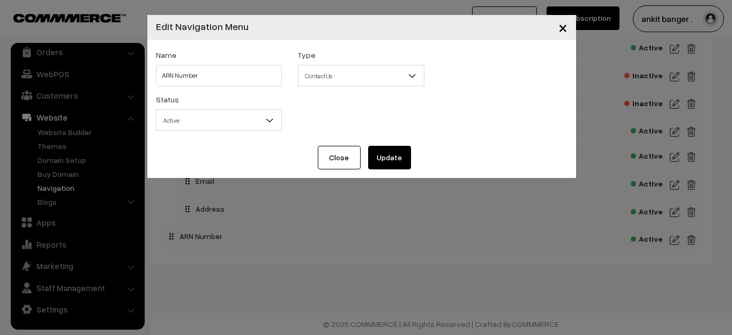
click at [353, 78] on span "Contact Us" at bounding box center [361, 75] width 125 height 19
click at [218, 123] on span "Active" at bounding box center [219, 120] width 125 height 19
click at [217, 73] on input "ARN Number" at bounding box center [219, 75] width 127 height 21
type input "ARN Number ARN-253875"
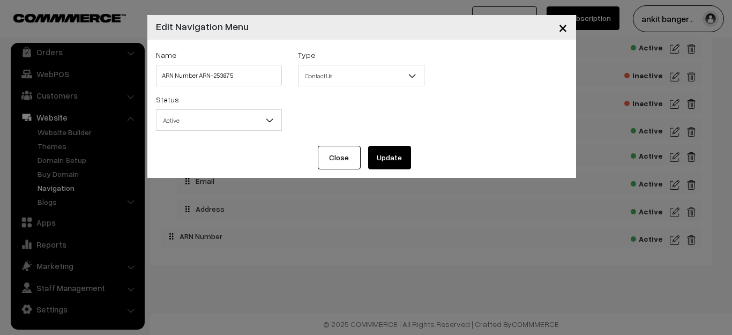
click at [391, 154] on button "Update" at bounding box center [389, 158] width 43 height 24
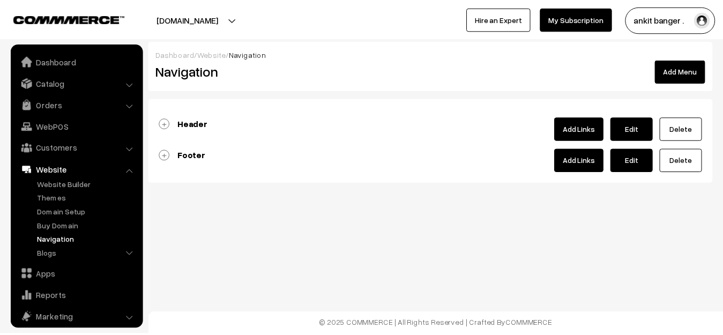
scroll to position [52, 0]
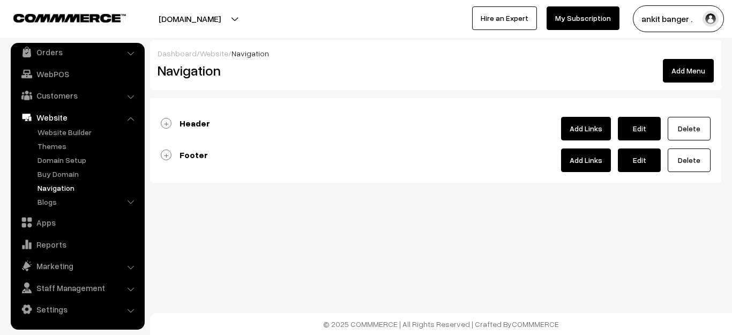
click at [189, 153] on b "Footer" at bounding box center [194, 155] width 28 height 11
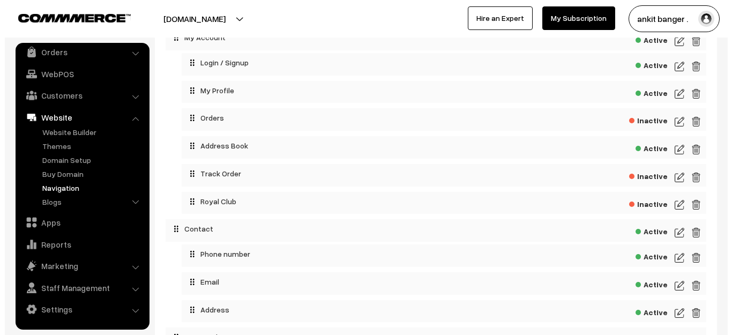
scroll to position [467, 0]
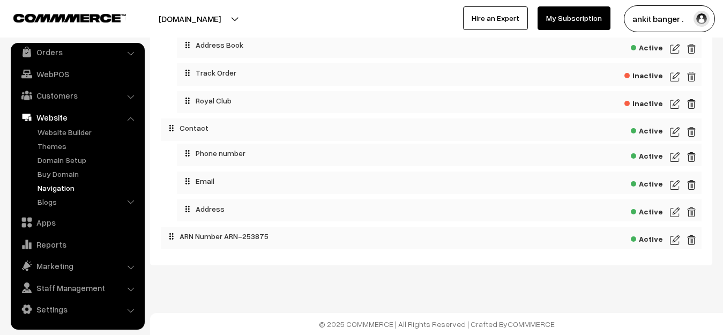
click at [670, 241] on img at bounding box center [675, 240] width 10 height 13
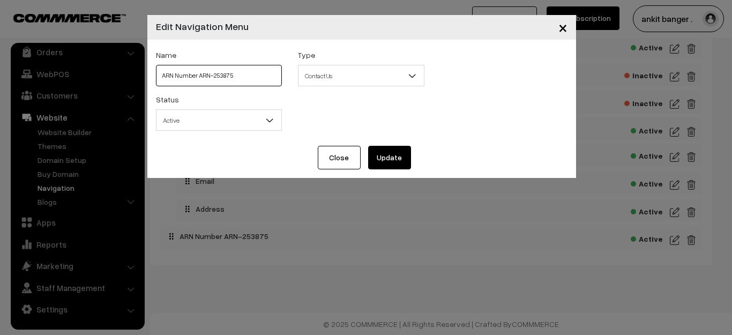
click at [243, 76] on input "ARN Number ARN-253875" at bounding box center [219, 75] width 127 height 21
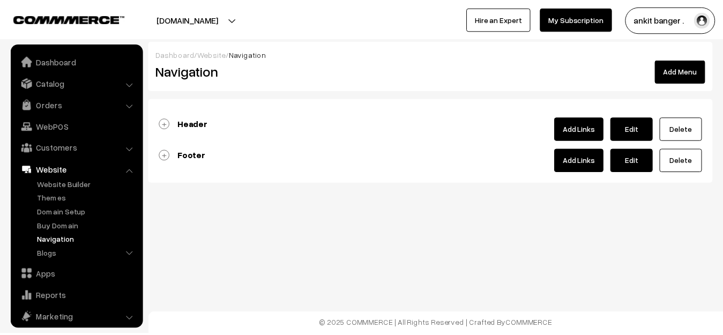
scroll to position [52, 0]
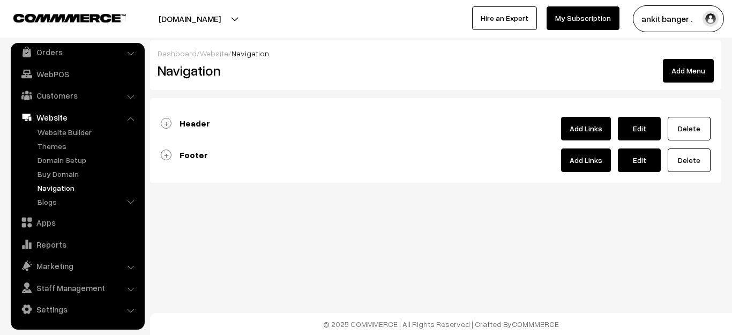
click at [196, 155] on b "Footer" at bounding box center [194, 155] width 28 height 11
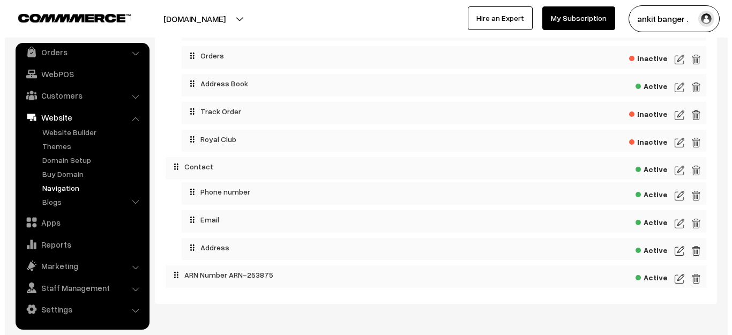
scroll to position [467, 0]
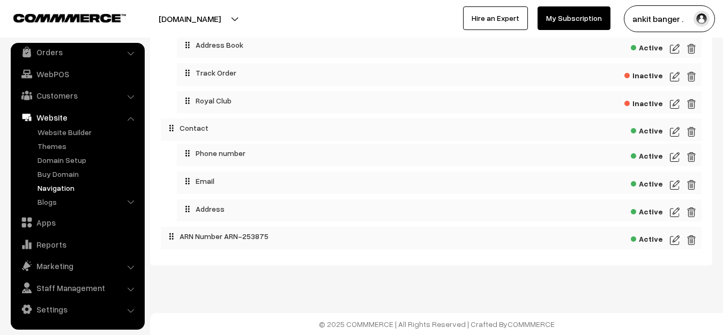
click at [671, 241] on img at bounding box center [675, 240] width 10 height 13
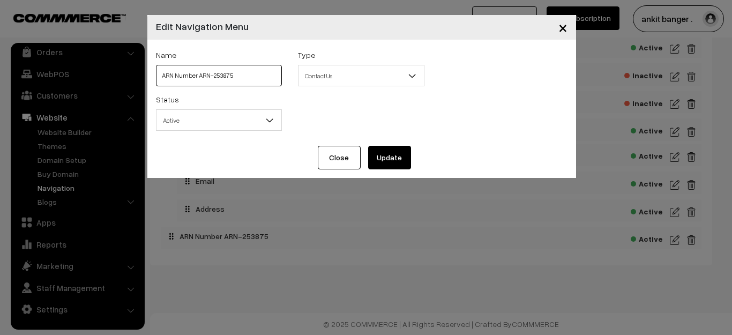
click at [243, 81] on input "ARN Number ARN-253875" at bounding box center [219, 75] width 127 height 21
click at [194, 78] on input "ARN Number ARN-253875" at bounding box center [219, 75] width 127 height 21
click at [197, 74] on input "ARN Number ARN-253875" at bounding box center [219, 75] width 127 height 21
type input "ARN-253875 (Valid Till [DATE])"
click at [382, 160] on button "Update" at bounding box center [389, 158] width 43 height 24
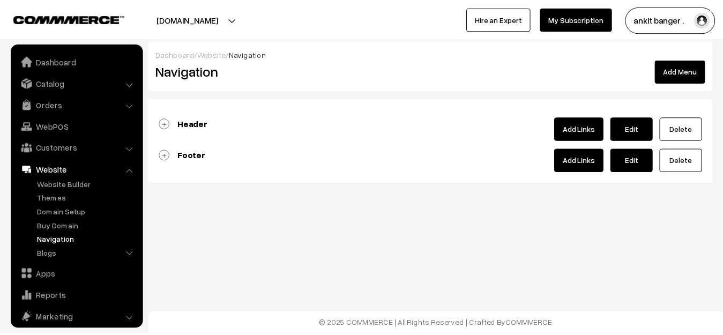
scroll to position [52, 0]
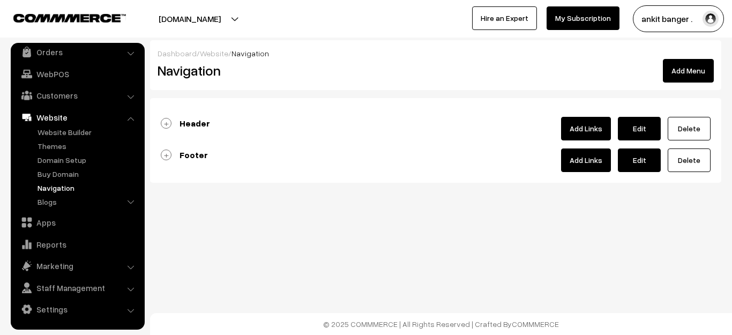
click at [195, 157] on b "Footer" at bounding box center [194, 155] width 28 height 11
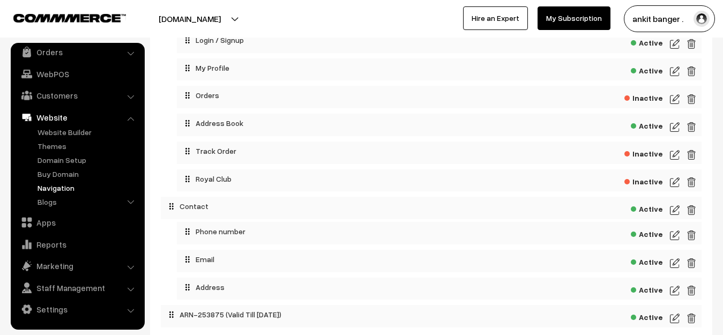
scroll to position [467, 0]
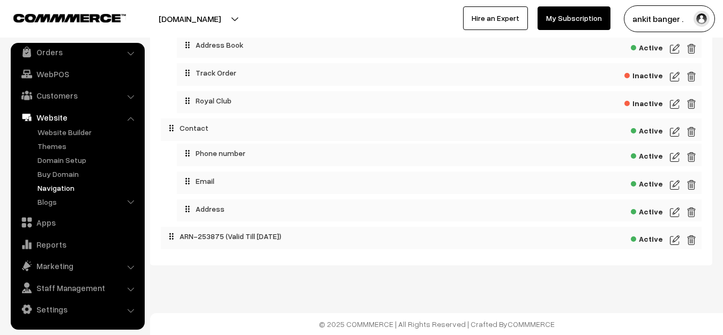
click at [674, 241] on img at bounding box center [675, 240] width 10 height 13
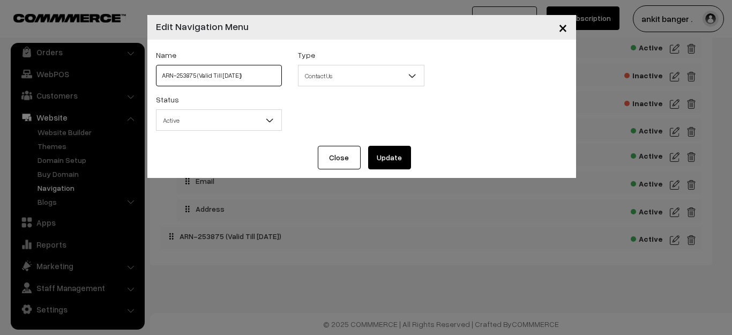
click at [196, 73] on input "ARN-253875 (Valid Till 21/9/2028)" at bounding box center [219, 75] width 127 height 21
type input "ARN-253875 (Valid Till [DATE])"
click at [402, 164] on button "Update" at bounding box center [389, 158] width 43 height 24
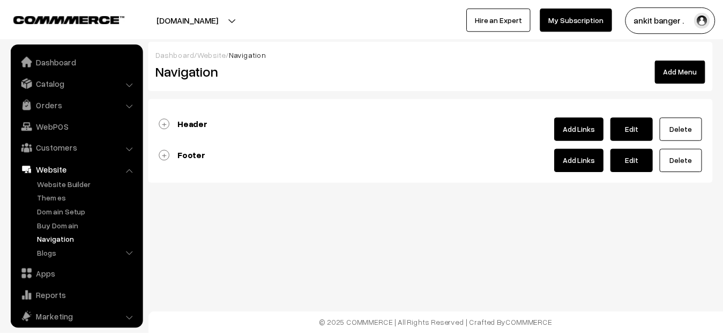
scroll to position [52, 0]
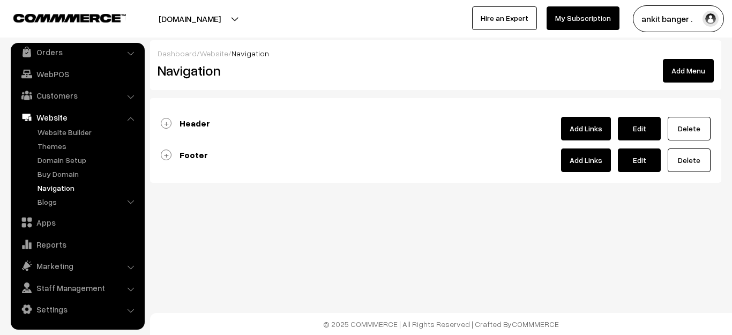
click at [224, 158] on div "Footer Add Links Edit [GEOGRAPHIC_DATA]" at bounding box center [436, 160] width 550 height 24
click at [192, 159] on b "Footer" at bounding box center [194, 155] width 28 height 11
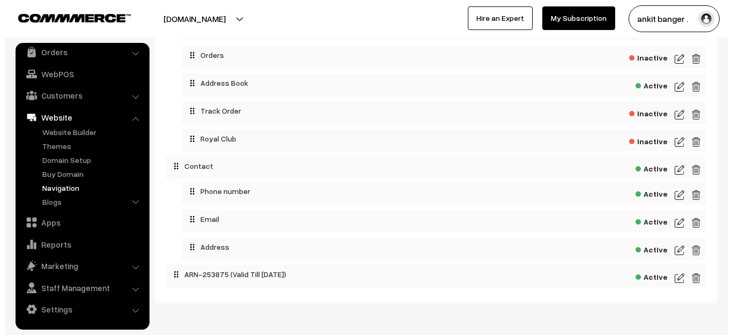
scroll to position [467, 0]
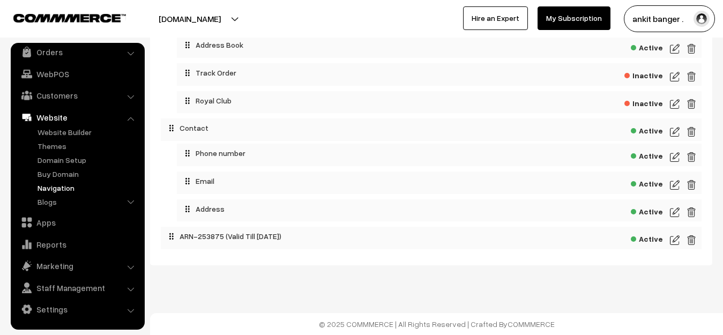
click at [672, 242] on img at bounding box center [675, 240] width 10 height 13
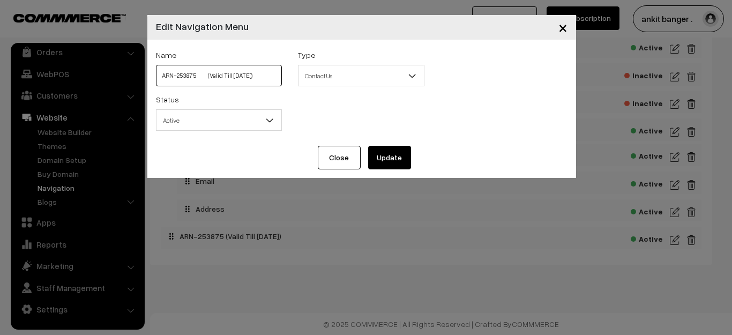
click at [209, 79] on input "ARN-253875 (Valid Till [DATE])" at bounding box center [219, 75] width 127 height 21
type input "ARN-253875 (Valid Till [DATE])"
click at [389, 160] on button "Update" at bounding box center [389, 158] width 43 height 24
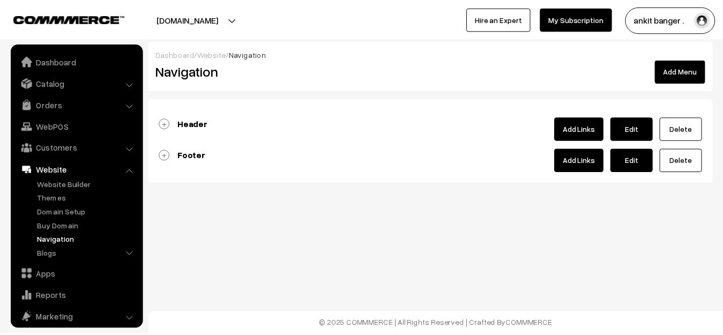
scroll to position [52, 0]
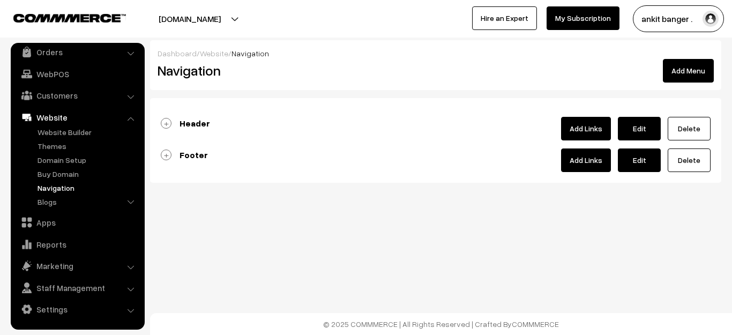
click at [185, 142] on div "Header Add Links Edit [GEOGRAPHIC_DATA] Active Active" at bounding box center [435, 140] width 571 height 85
click at [185, 153] on b "Footer" at bounding box center [194, 155] width 28 height 11
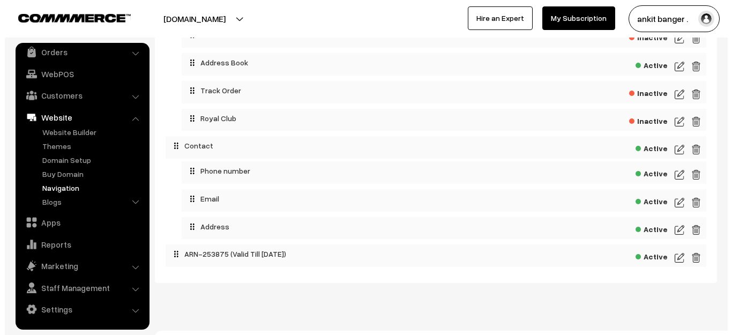
scroll to position [467, 0]
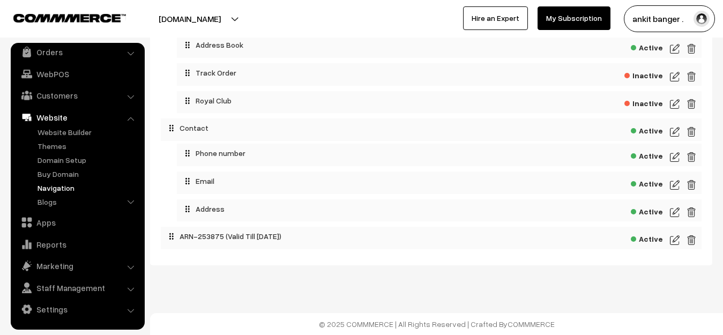
click at [673, 240] on img at bounding box center [675, 240] width 10 height 13
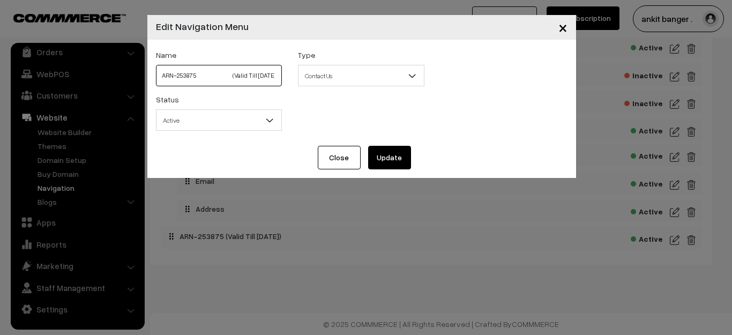
click at [239, 77] on input "ARN-253875 (Valid Till [DATE])" at bounding box center [219, 75] width 127 height 21
type input "ARN-253875 (Valid Till [DATE])"
click at [399, 167] on button "Update" at bounding box center [389, 158] width 43 height 24
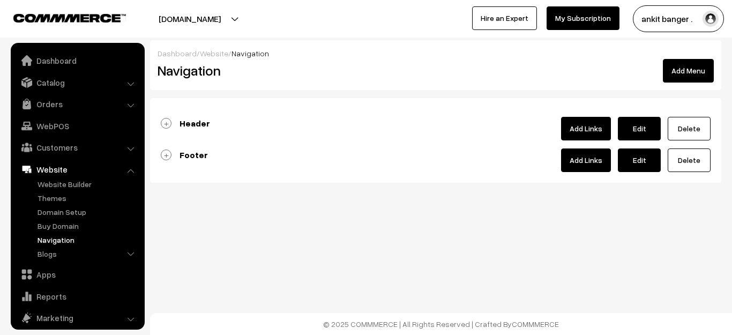
scroll to position [52, 0]
